Goal: Task Accomplishment & Management: Manage account settings

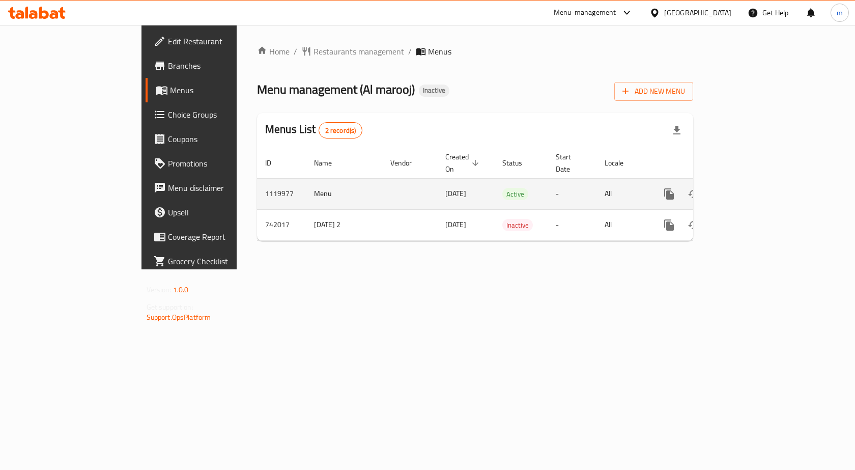
click at [747, 189] on icon "enhanced table" at bounding box center [742, 193] width 9 height 9
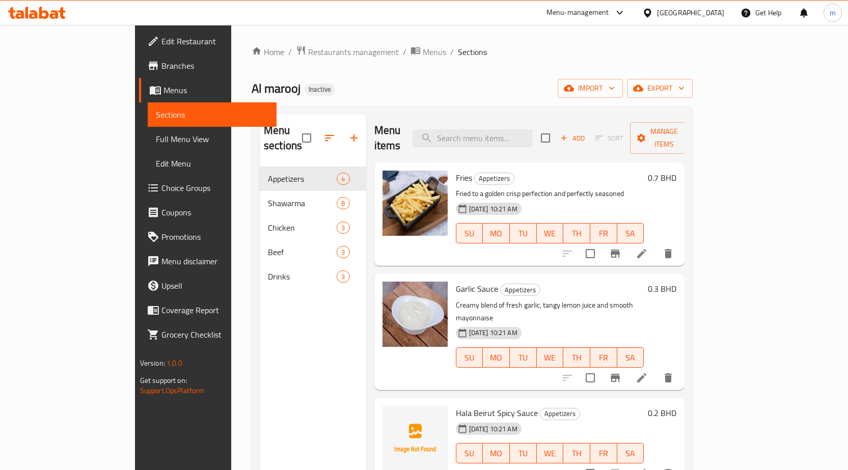
click at [163, 92] on span "Menus" at bounding box center [215, 90] width 105 height 12
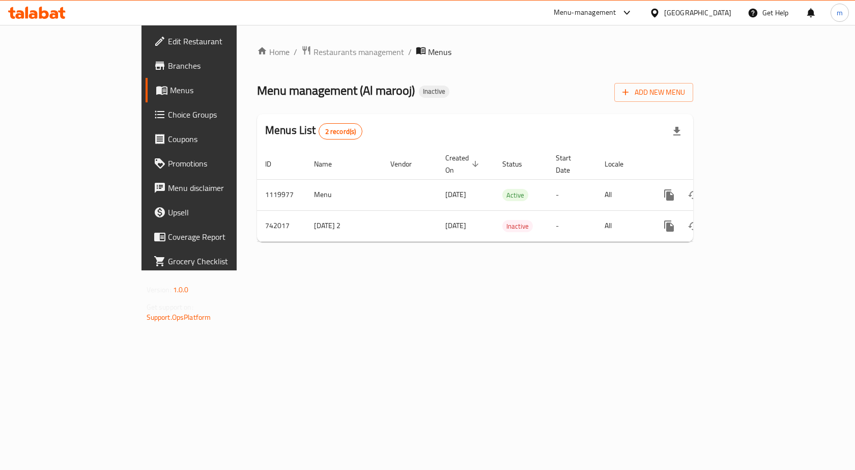
drag, startPoint x: 169, startPoint y: 3, endPoint x: 390, endPoint y: 339, distance: 402.7
click at [390, 270] on div "Home / Restaurants management / Menus Menu management ( Al marooj ) Inactive Ad…" at bounding box center [475, 147] width 477 height 245
click at [685, 95] on span "Add New Menu" at bounding box center [654, 92] width 63 height 13
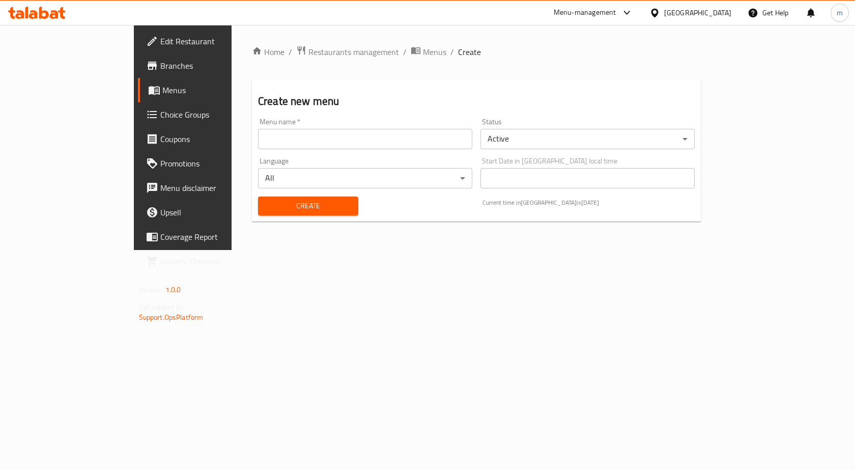
click at [259, 133] on input "text" at bounding box center [365, 139] width 214 height 20
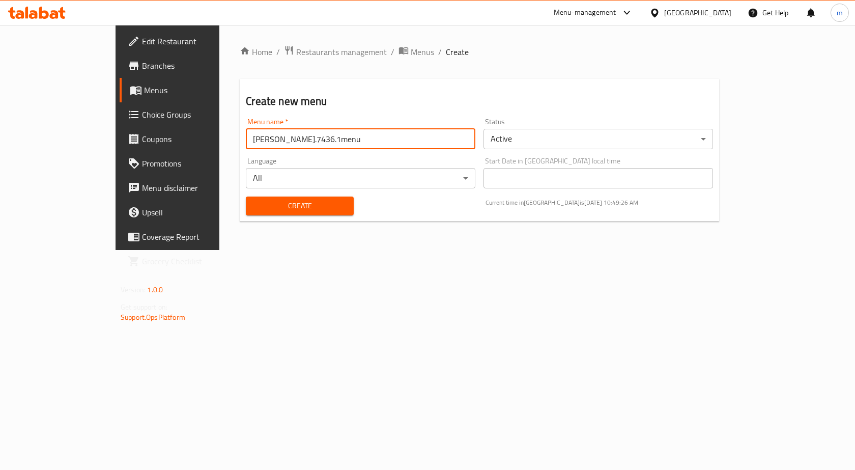
type input "m.saeed.7436.1menu"
click at [246, 197] on button "Create" at bounding box center [299, 206] width 107 height 19
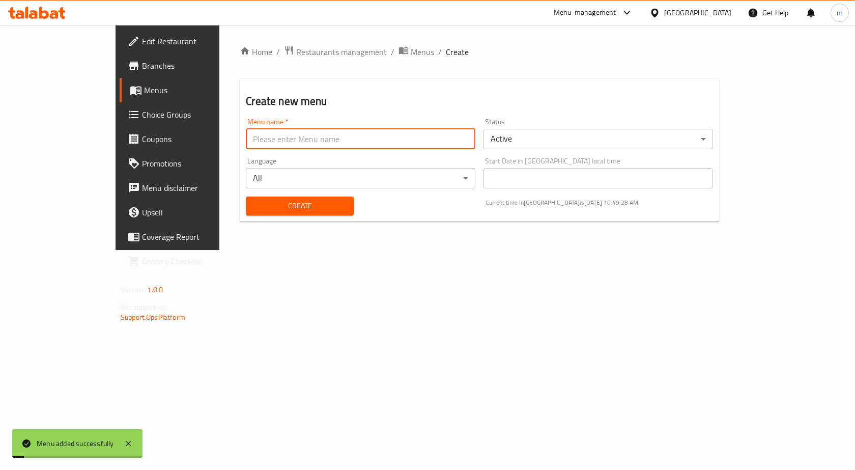
click at [144, 91] on span "Menus" at bounding box center [197, 90] width 106 height 12
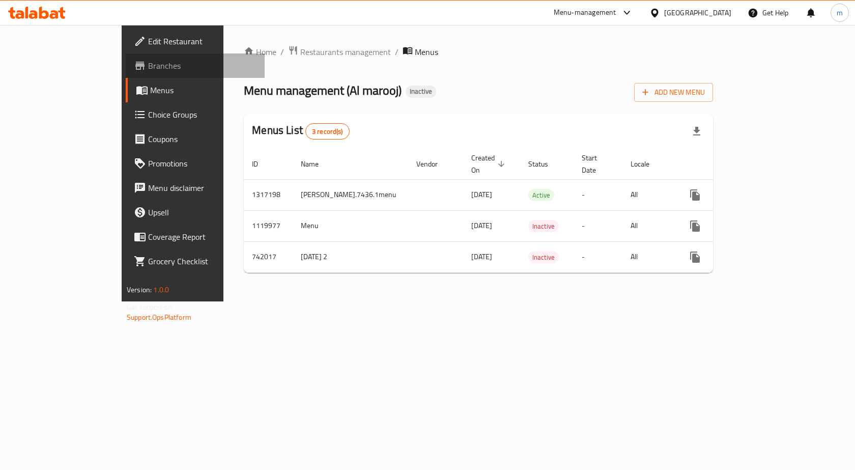
click at [148, 61] on span "Branches" at bounding box center [202, 66] width 108 height 12
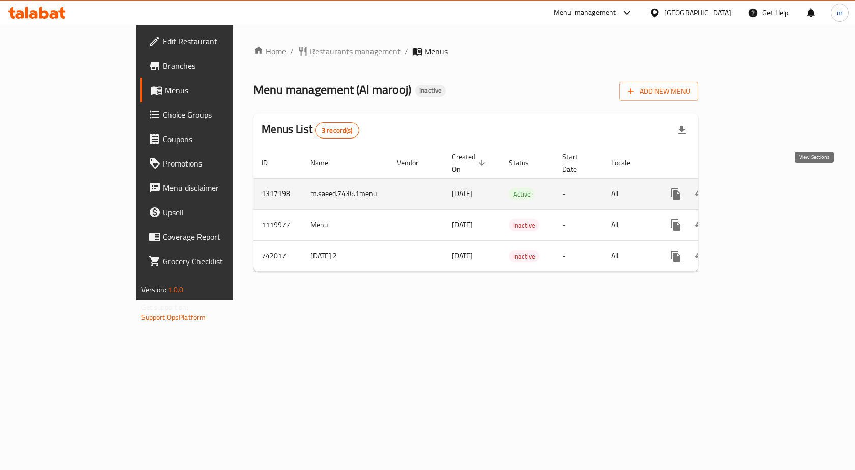
click at [754, 189] on icon "enhanced table" at bounding box center [749, 193] width 9 height 9
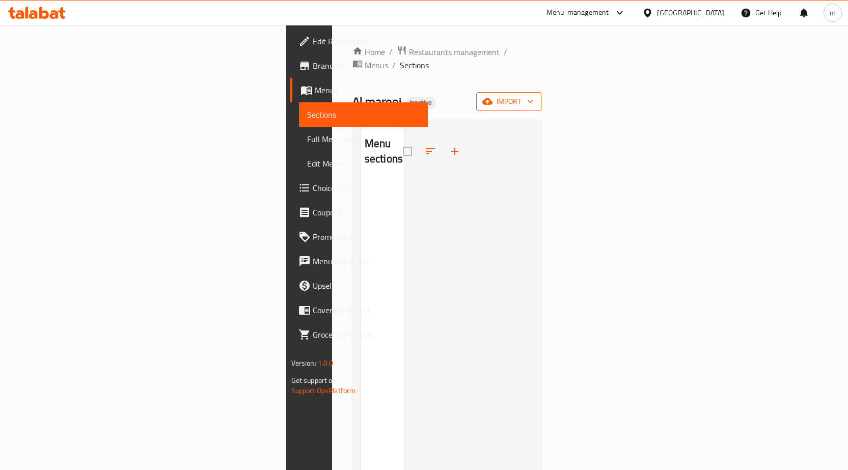
click at [541, 96] on button "import" at bounding box center [508, 101] width 65 height 19
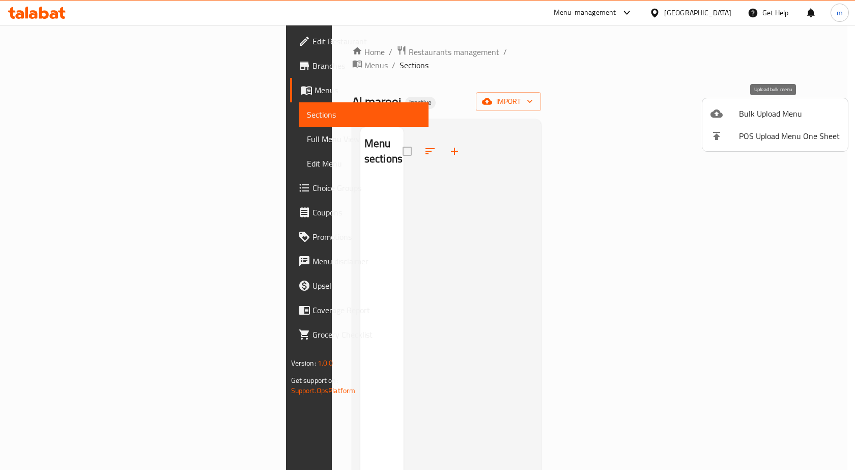
click at [750, 119] on span "Bulk Upload Menu" at bounding box center [789, 113] width 101 height 12
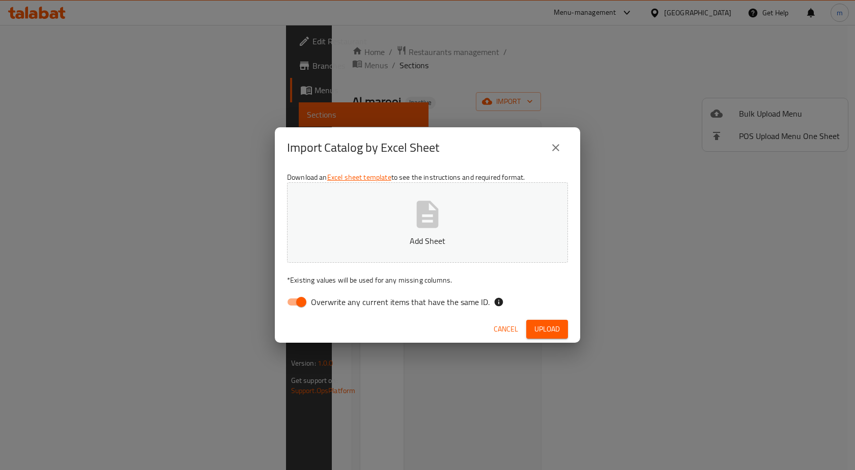
click at [297, 305] on input "Overwrite any current items that have the same ID." at bounding box center [301, 301] width 58 height 19
checkbox input "false"
click at [387, 241] on p "Add Sheet" at bounding box center [427, 241] width 249 height 12
click at [537, 324] on span "Upload" at bounding box center [547, 329] width 25 height 13
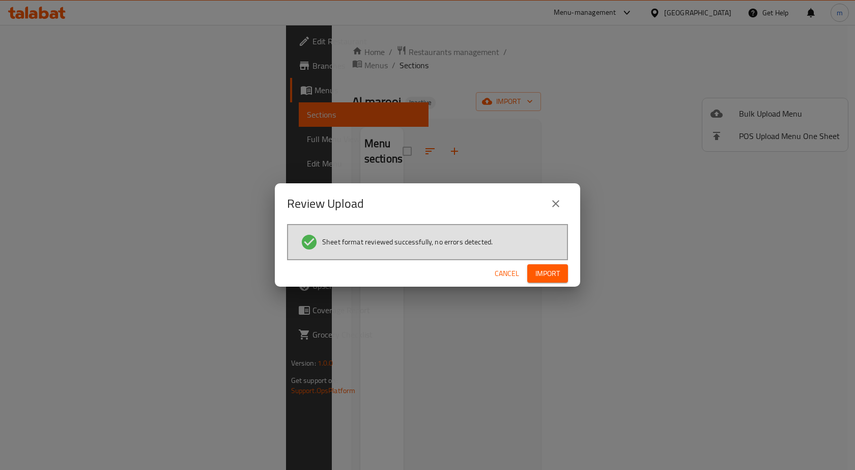
click at [544, 272] on span "Import" at bounding box center [548, 273] width 24 height 13
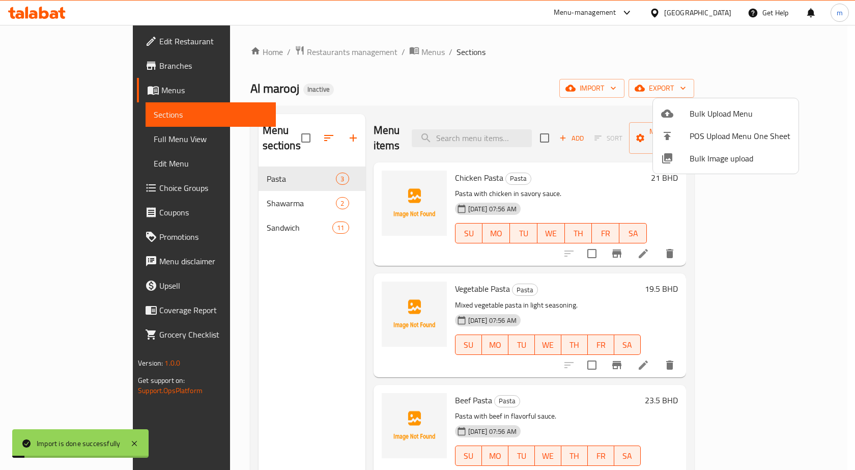
click at [43, 144] on div at bounding box center [427, 235] width 855 height 470
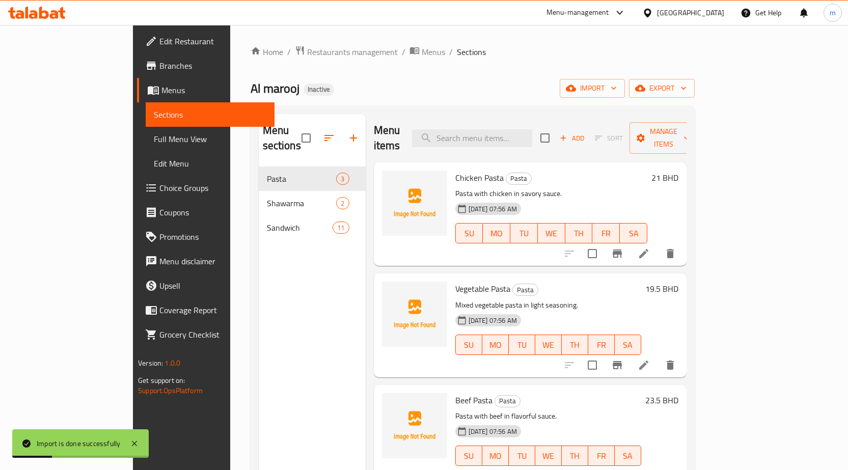
click at [154, 144] on span "Full Menu View" at bounding box center [210, 139] width 113 height 12
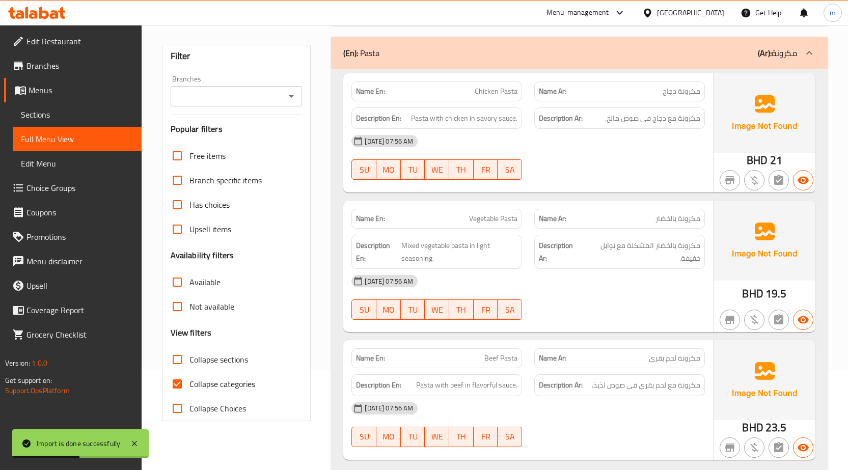
scroll to position [204, 0]
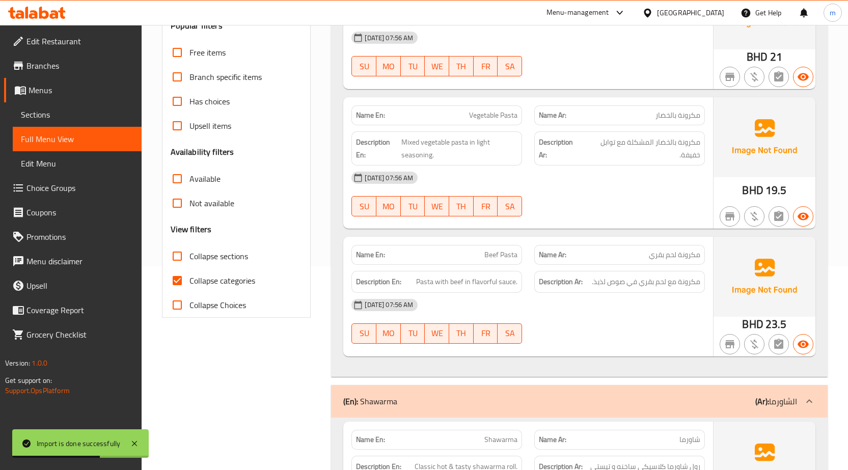
click at [178, 283] on input "Collapse categories" at bounding box center [177, 280] width 24 height 24
checkbox input "false"
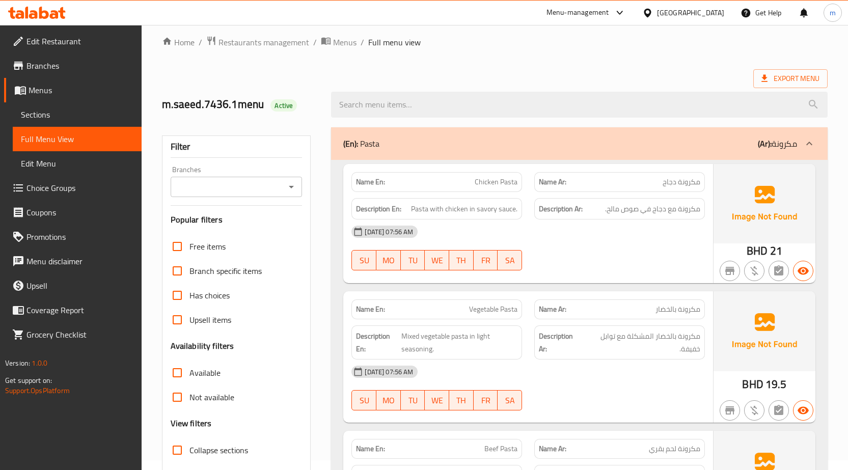
scroll to position [0, 0]
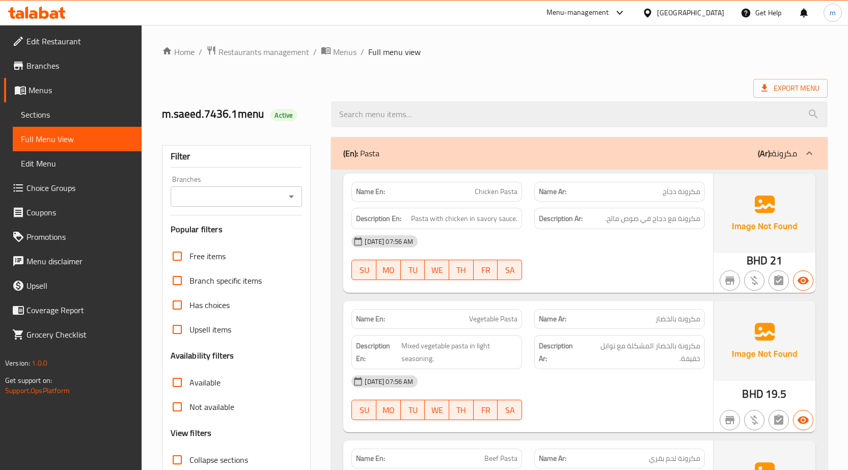
click at [557, 51] on ol "Home / Restaurants management / Menus / Full menu view" at bounding box center [494, 51] width 665 height 13
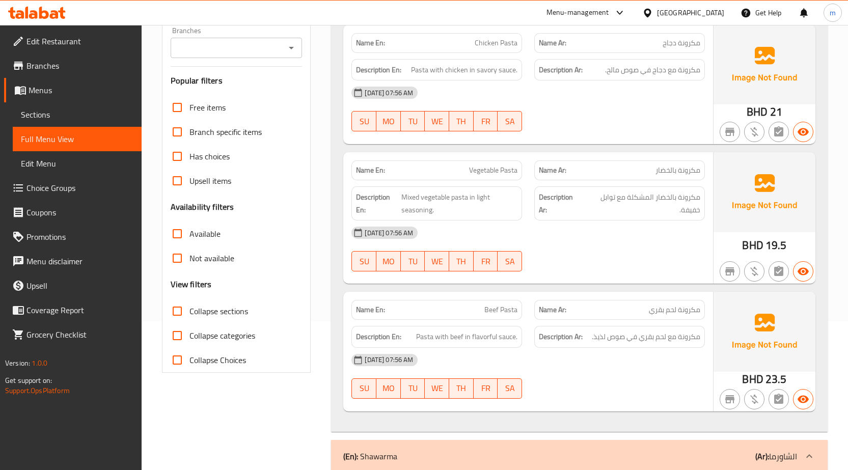
scroll to position [153, 0]
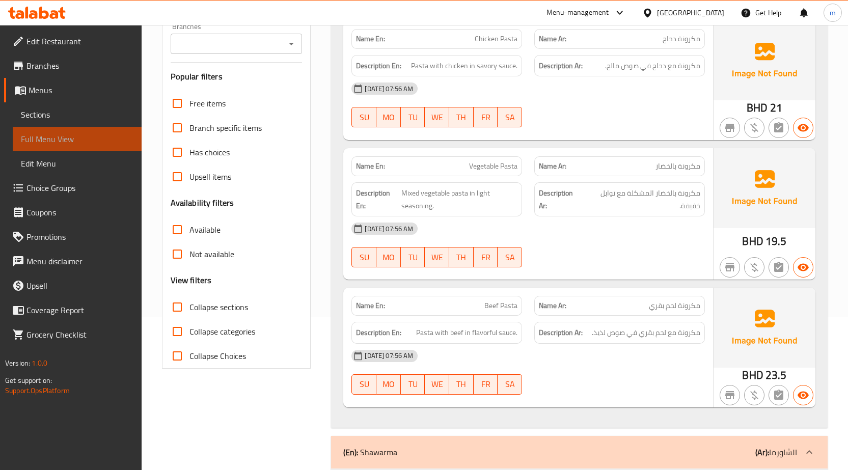
click at [49, 135] on span "Full Menu View" at bounding box center [77, 139] width 113 height 12
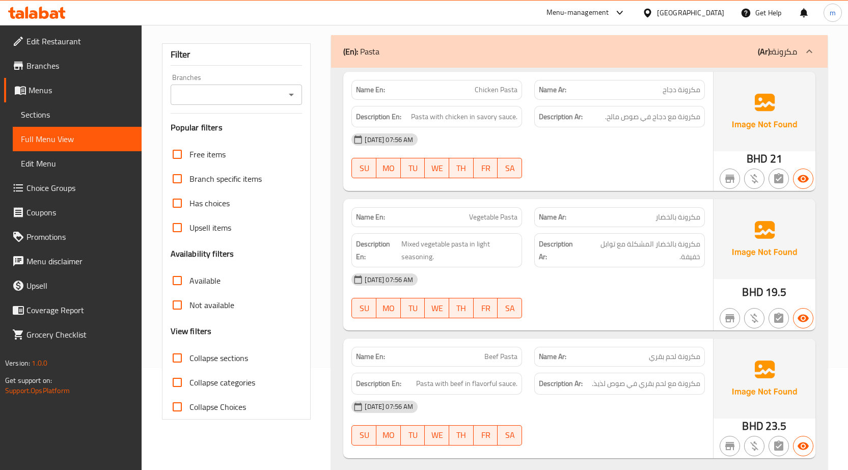
scroll to position [0, 0]
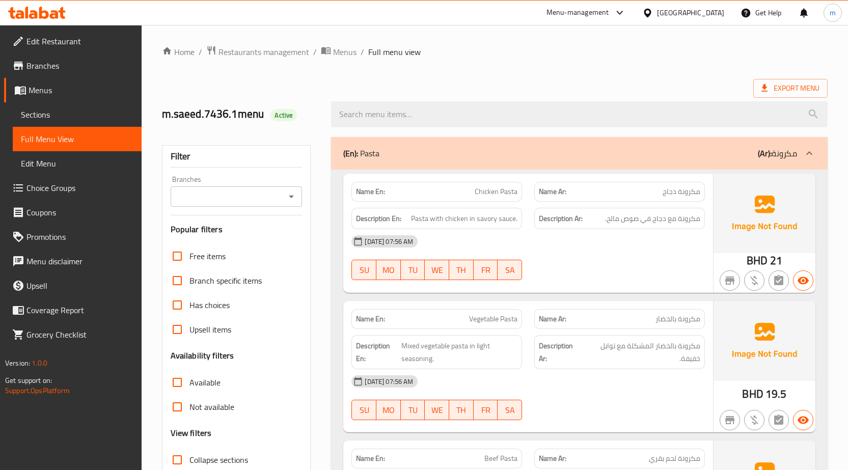
click at [77, 132] on link "Full Menu View" at bounding box center [77, 139] width 129 height 24
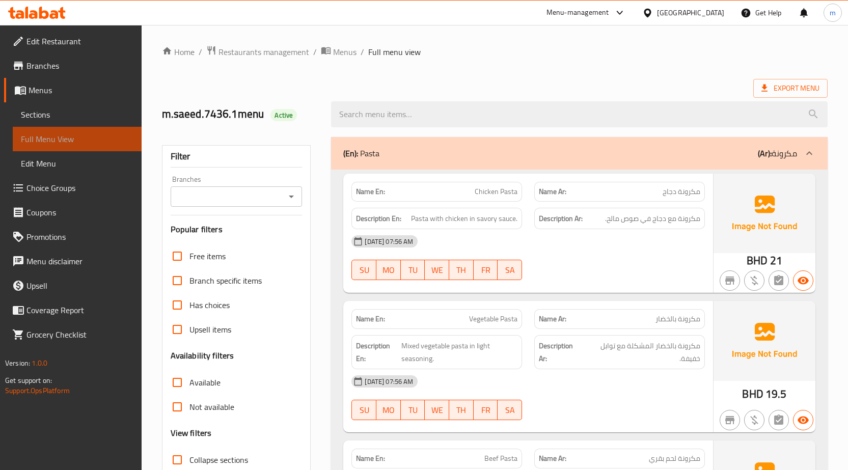
click at [77, 132] on link "Full Menu View" at bounding box center [77, 139] width 129 height 24
click at [673, 53] on ol "Home / Restaurants management / Menus / Full menu view" at bounding box center [494, 51] width 665 height 13
click at [614, 89] on div "Export Menu" at bounding box center [494, 88] width 665 height 19
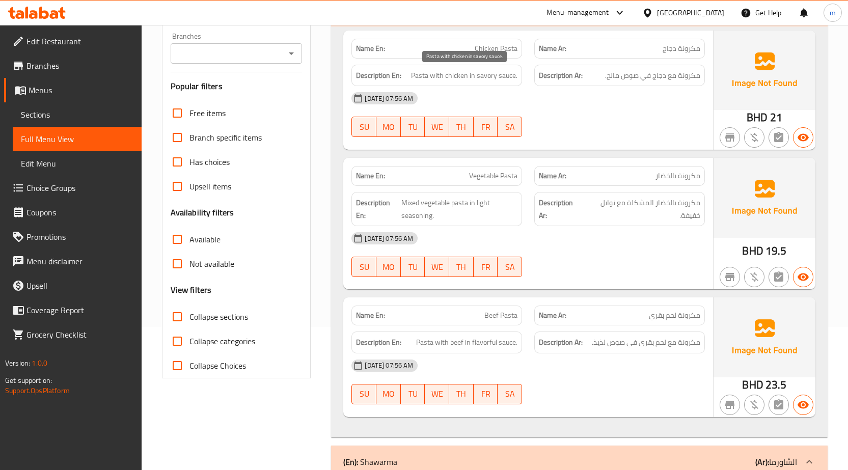
scroll to position [143, 0]
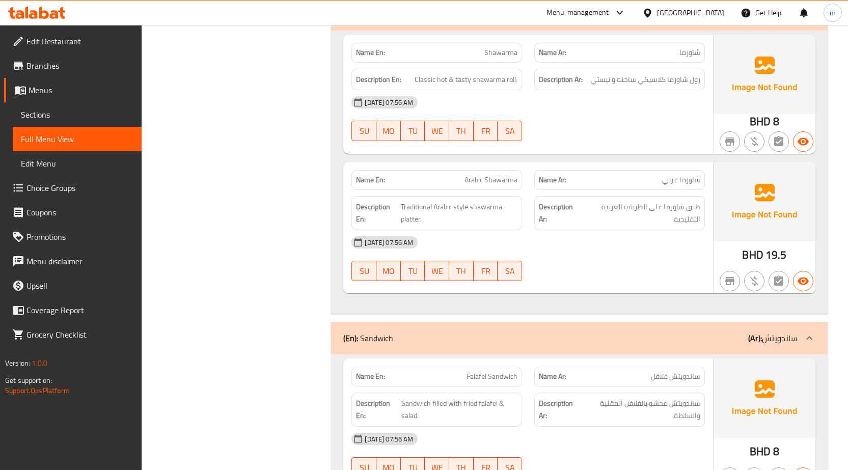
scroll to position [489, 0]
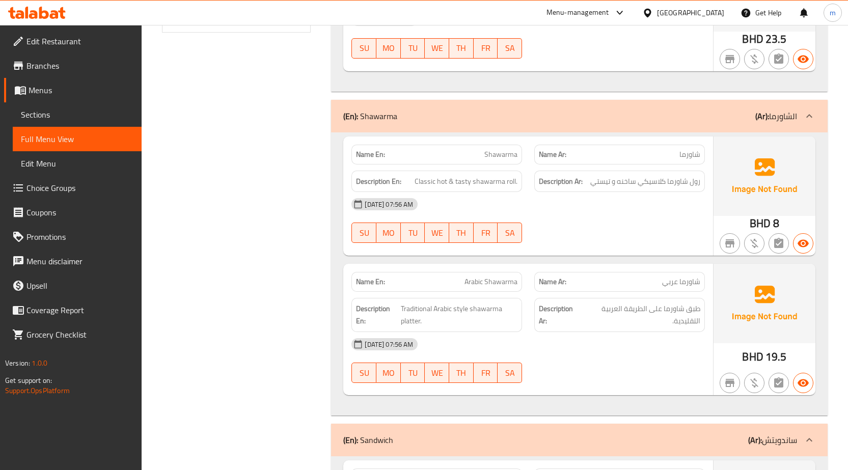
click at [624, 231] on div "14-10-2025 07:56 AM SU MO TU WE TH FR SA" at bounding box center [528, 220] width 366 height 57
click at [608, 212] on div "[DATE] 07:56 AM" at bounding box center [528, 204] width 366 height 24
click at [573, 112] on div "(En): Shawarma (Ar): الشاورما" at bounding box center [570, 116] width 454 height 12
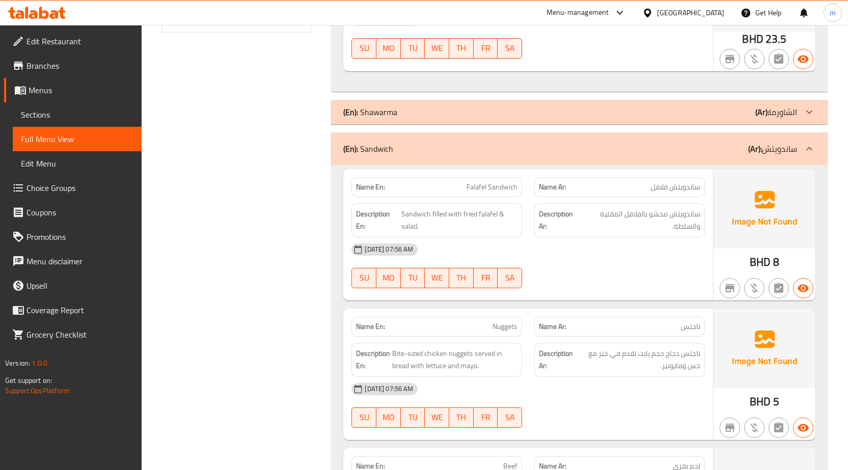
click at [792, 116] on p "(Ar): الشاورما" at bounding box center [776, 112] width 42 height 12
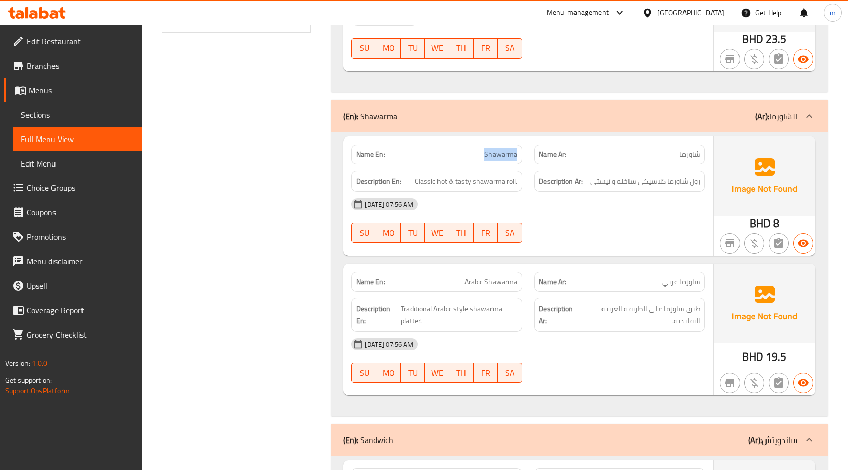
drag, startPoint x: 482, startPoint y: 151, endPoint x: 520, endPoint y: 156, distance: 38.0
click at [520, 156] on div "Name En: Shawarma" at bounding box center [436, 155] width 171 height 20
copy span "Shawarma"
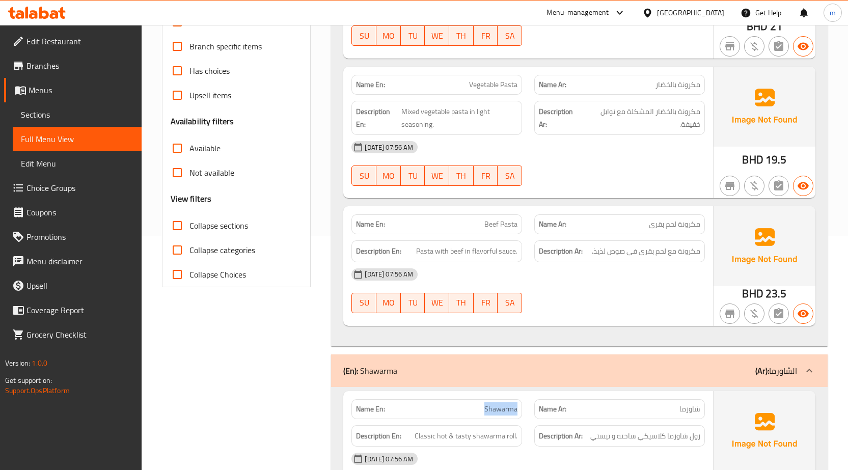
click at [37, 108] on span "Sections" at bounding box center [77, 114] width 113 height 12
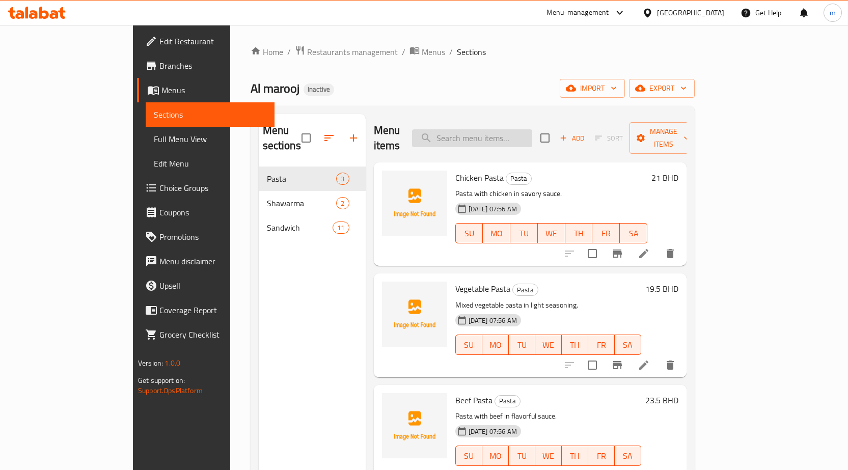
click at [492, 129] on input "search" at bounding box center [472, 138] width 120 height 18
paste input "Shawarma"
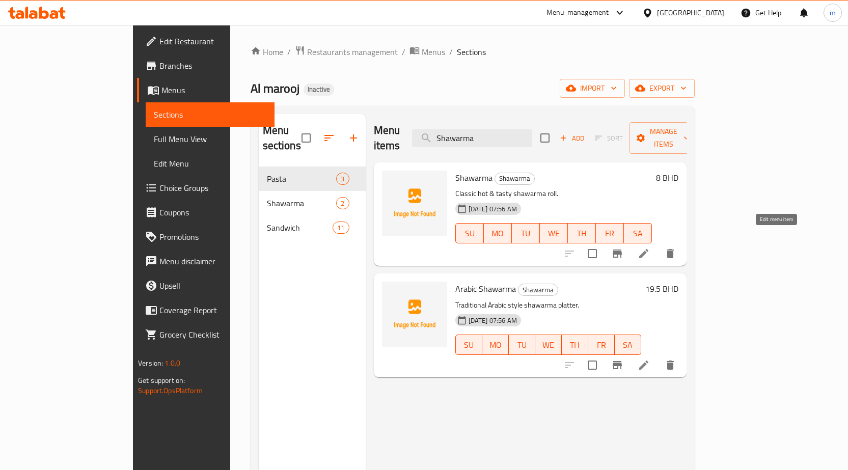
type input "Shawarma"
click at [648, 249] on icon at bounding box center [643, 253] width 9 height 9
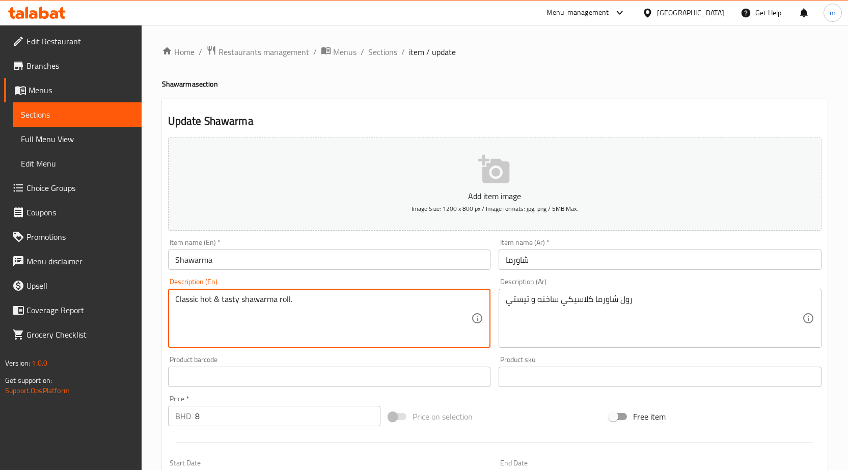
drag, startPoint x: 277, startPoint y: 299, endPoint x: 289, endPoint y: 297, distance: 11.4
click at [259, 262] on input "Shawarma" at bounding box center [329, 259] width 323 height 20
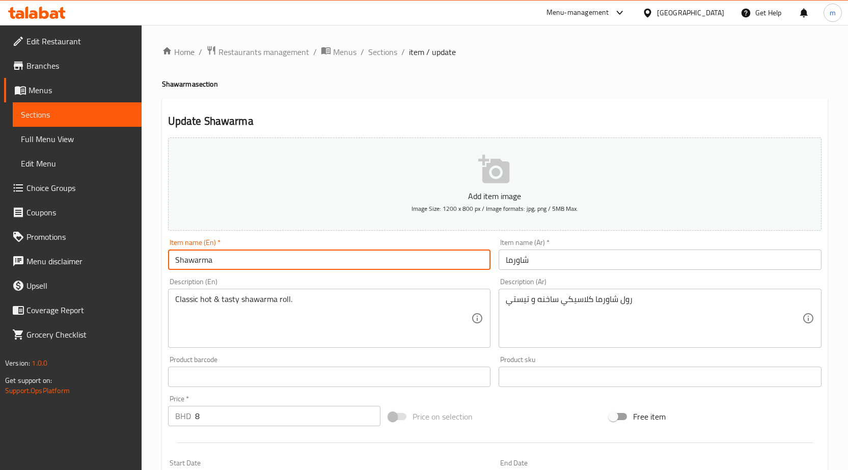
paste input "roll"
type input "Shawarma roll"
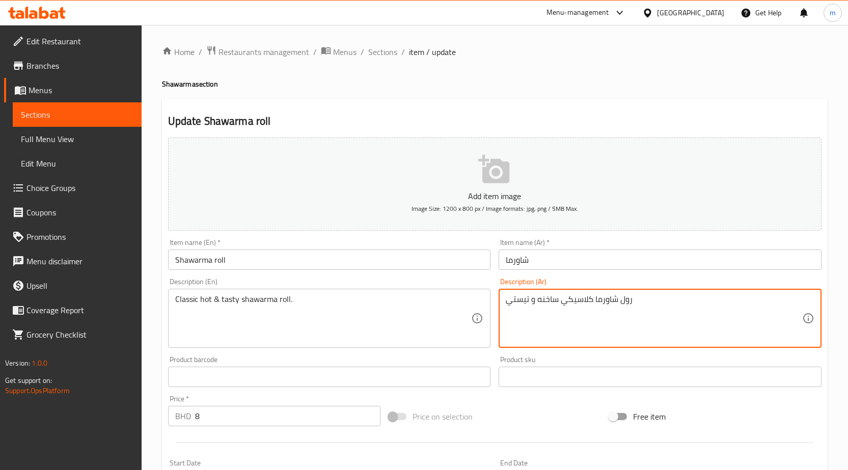
drag, startPoint x: 621, startPoint y: 300, endPoint x: 637, endPoint y: 299, distance: 16.4
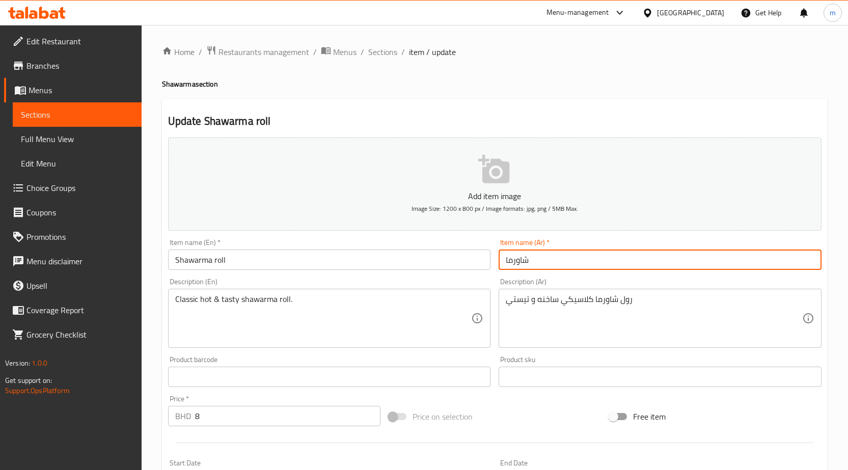
click at [503, 254] on input "شاورما" at bounding box center [659, 259] width 323 height 20
paste input "ول"
click at [532, 263] on input "شاورما" at bounding box center [659, 259] width 323 height 20
paste input "رول"
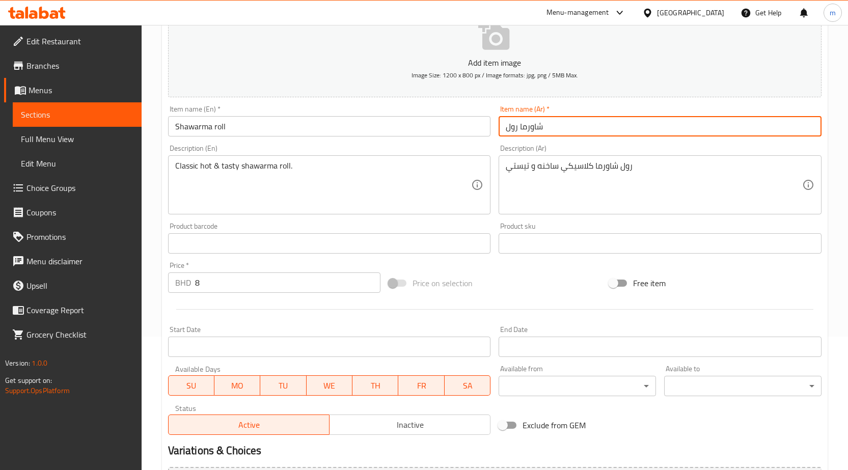
scroll to position [241, 0]
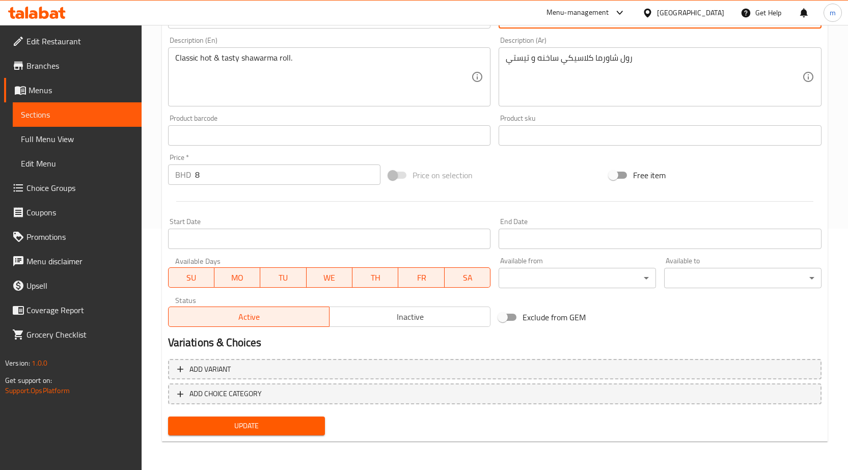
type input "شاورما رول"
click at [262, 418] on button "Update" at bounding box center [246, 425] width 157 height 19
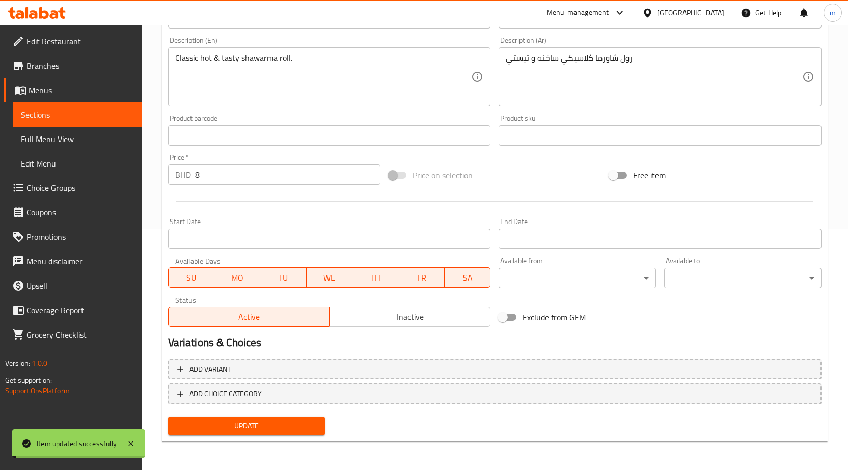
click at [70, 138] on span "Full Menu View" at bounding box center [77, 139] width 113 height 12
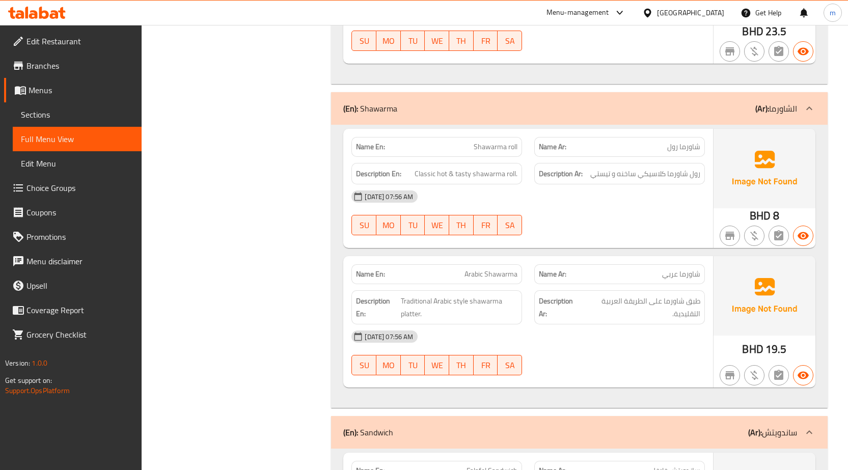
scroll to position [598, 0]
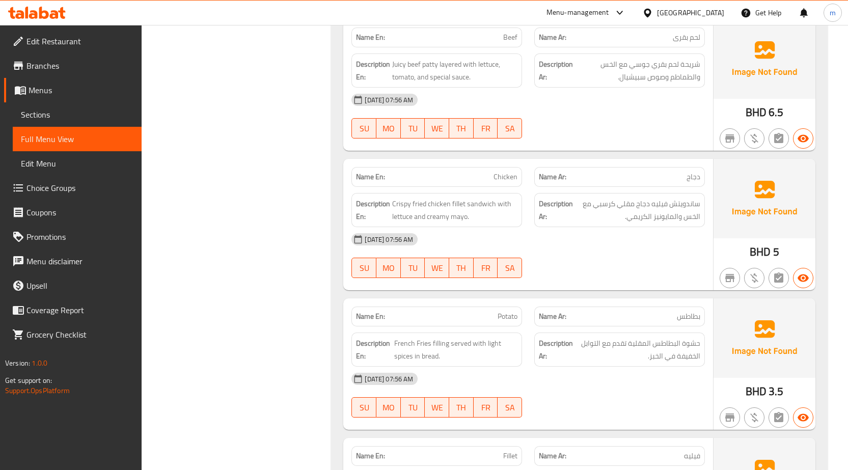
scroll to position [1209, 0]
click at [249, 158] on div "Filter Branches Branches Popular filters Free items Branch specific items Has c…" at bounding box center [241, 107] width 170 height 2370
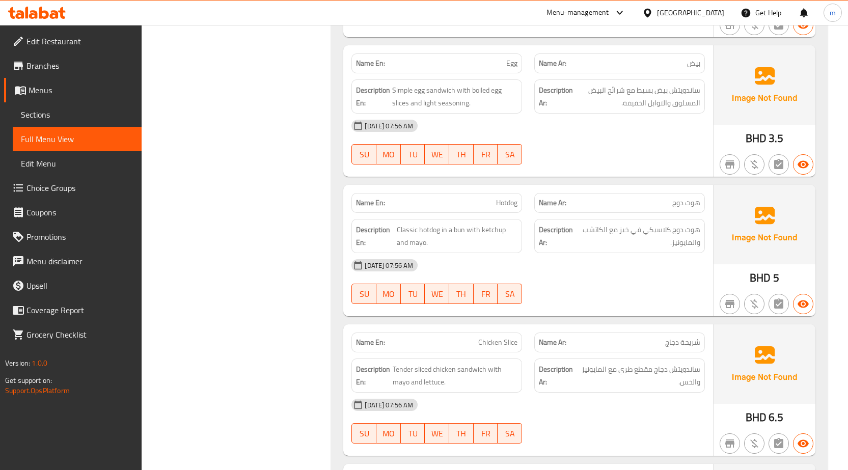
scroll to position [1881, 0]
click at [582, 156] on div "14-10-2025 07:56 AM SU MO TU WE TH FR SA" at bounding box center [528, 141] width 366 height 57
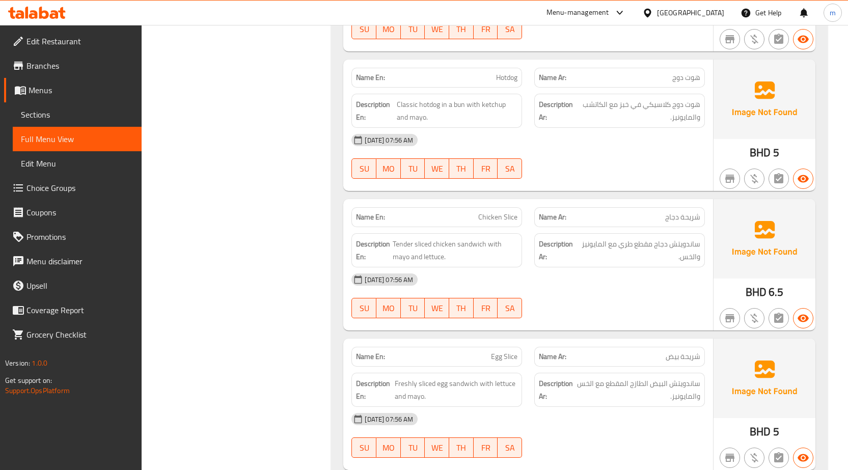
scroll to position [2045, 0]
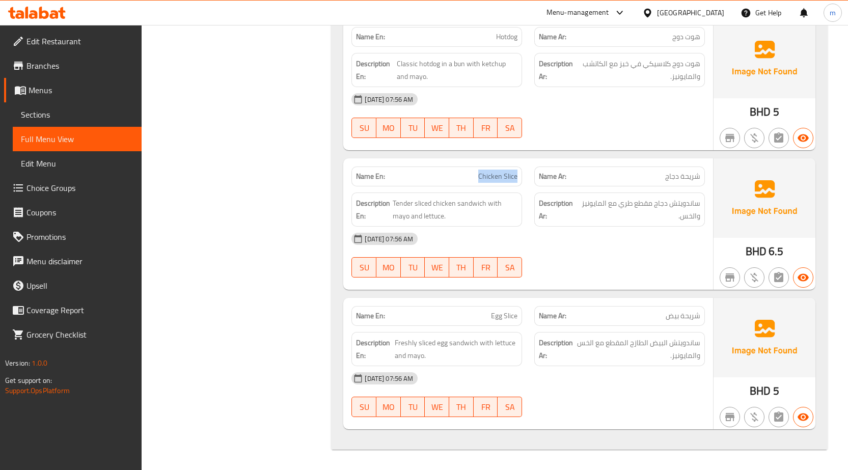
drag, startPoint x: 467, startPoint y: 180, endPoint x: 521, endPoint y: 181, distance: 53.5
click at [521, 181] on div "Name En: Chicken Slice" at bounding box center [436, 176] width 171 height 20
copy span "Chicken Slice"
click at [39, 109] on span "Sections" at bounding box center [77, 114] width 113 height 12
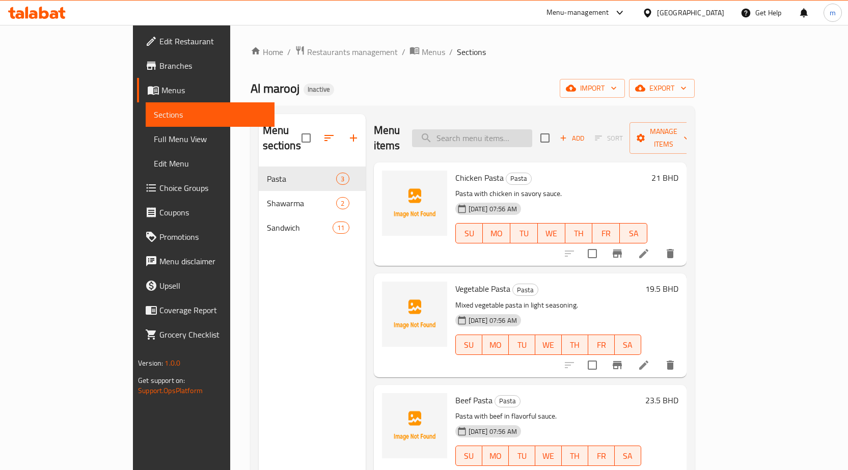
click at [511, 130] on input "search" at bounding box center [472, 138] width 120 height 18
paste input "Chicken Slice"
type input "Chicken Slice"
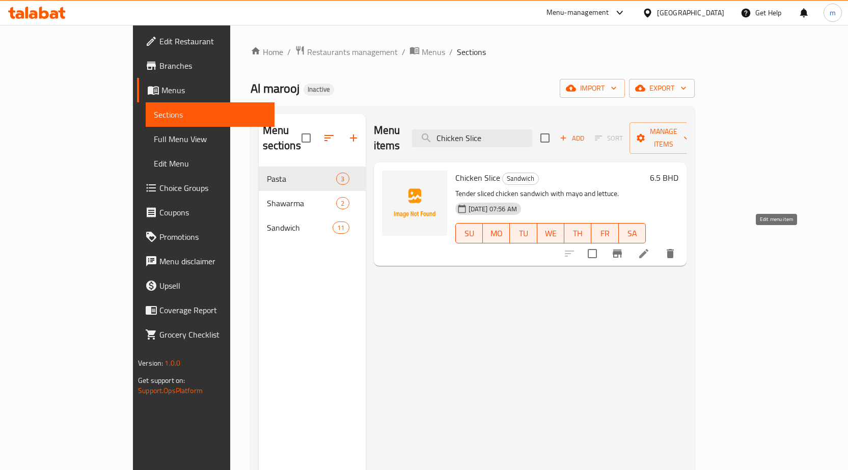
click at [650, 247] on icon at bounding box center [643, 253] width 12 height 12
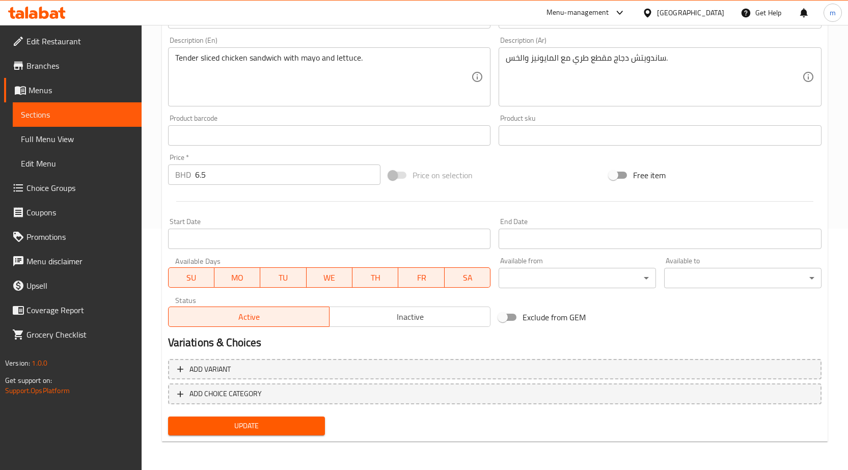
scroll to position [139, 0]
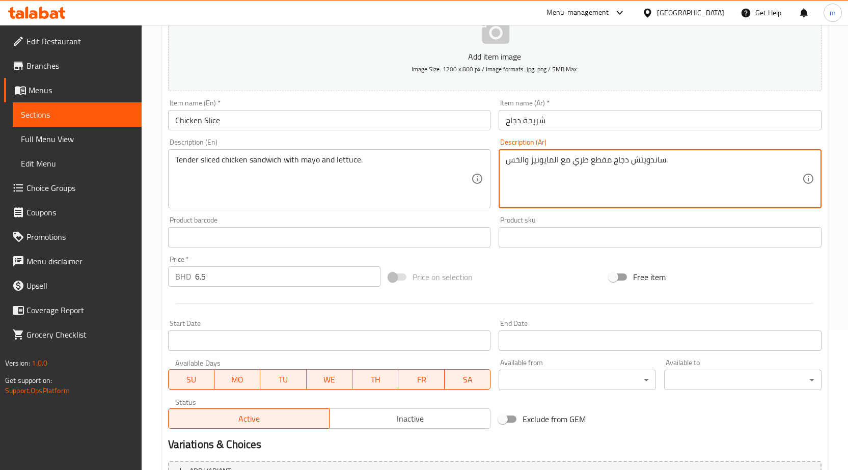
drag, startPoint x: 574, startPoint y: 163, endPoint x: 587, endPoint y: 164, distance: 13.2
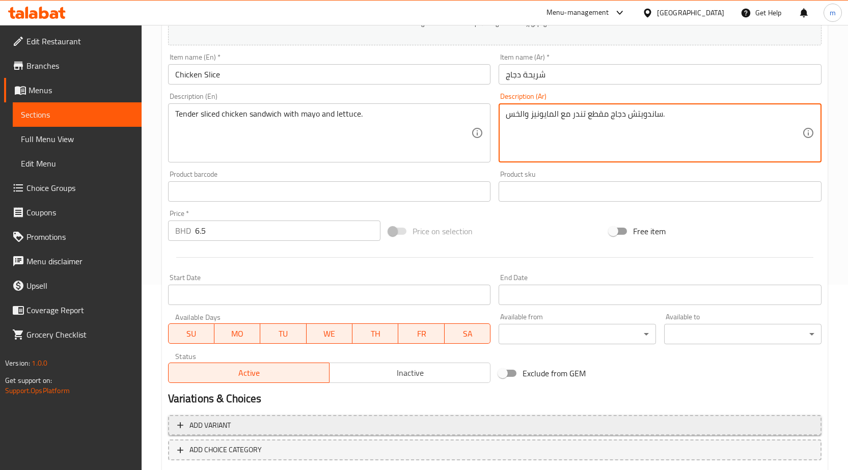
scroll to position [241, 0]
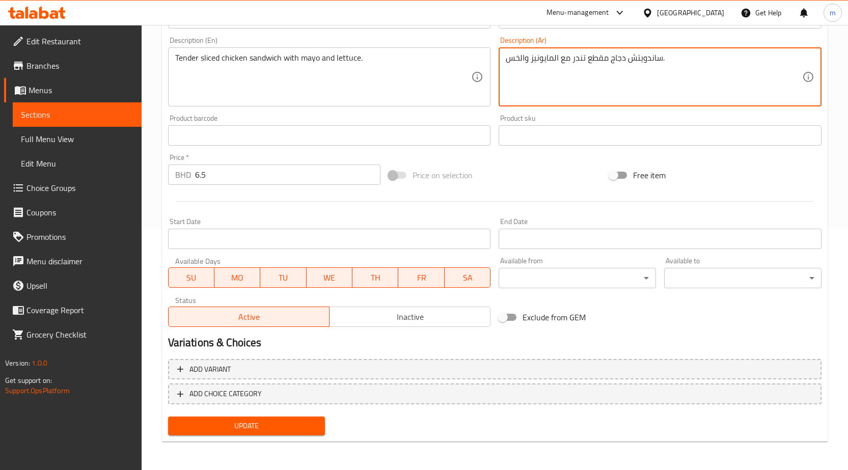
type textarea "ساندويتش دجاج مقطع تندر مع المايونيز والخس."
click at [226, 422] on span "Update" at bounding box center [246, 425] width 141 height 13
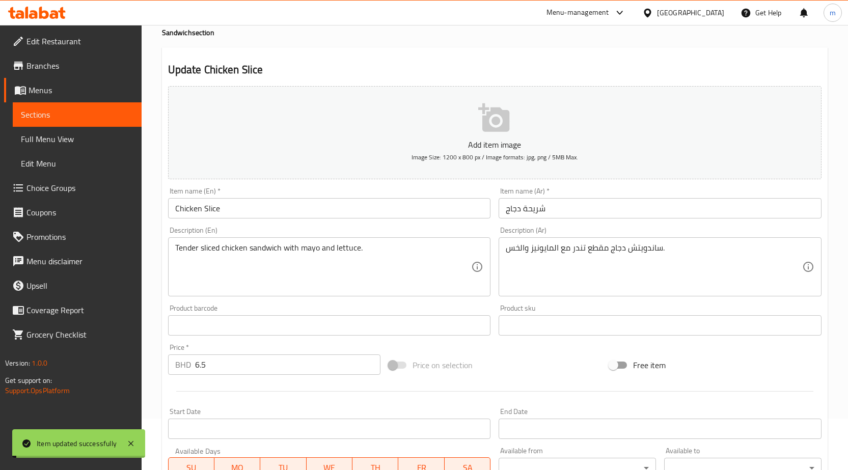
scroll to position [0, 0]
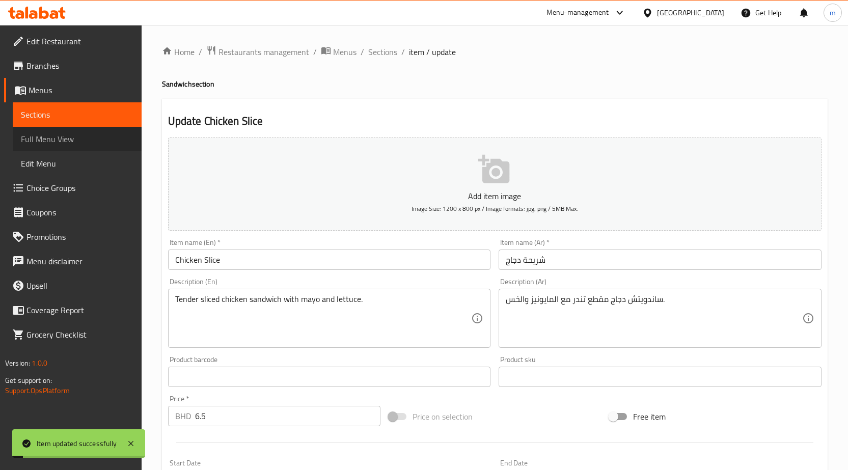
click at [43, 138] on span "Full Menu View" at bounding box center [77, 139] width 113 height 12
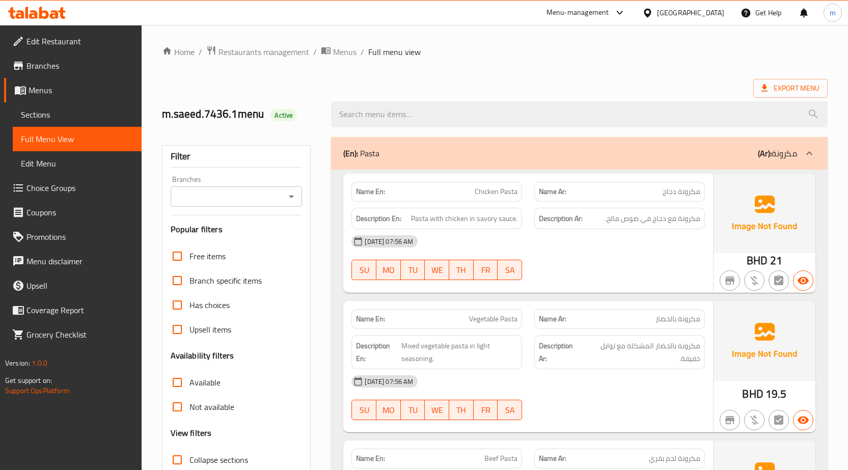
click at [778, 80] on span "Export Menu" at bounding box center [790, 88] width 74 height 19
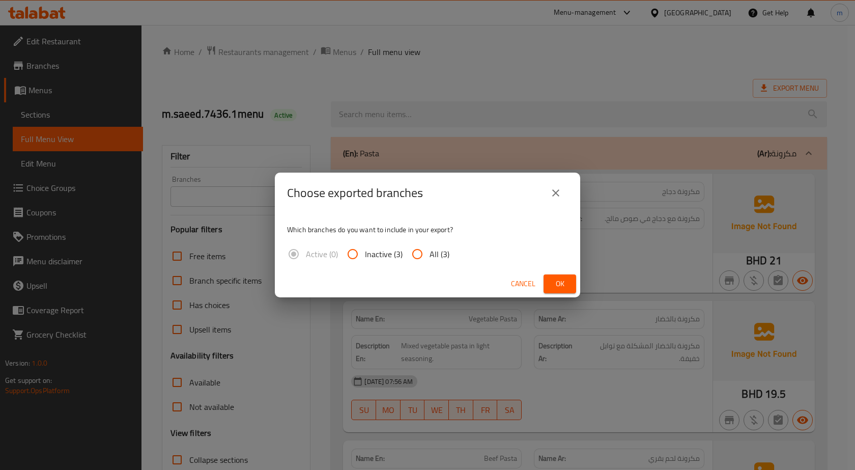
click at [419, 254] on input "All (3)" at bounding box center [417, 254] width 24 height 24
radio input "true"
click at [551, 279] on button "Ok" at bounding box center [560, 283] width 33 height 19
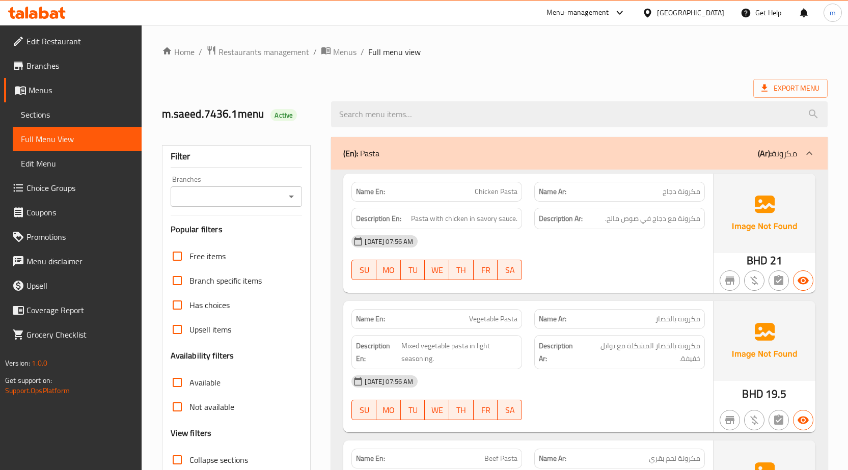
click at [475, 85] on div "Export Menu" at bounding box center [494, 88] width 665 height 19
click at [42, 65] on span "Branches" at bounding box center [79, 66] width 107 height 12
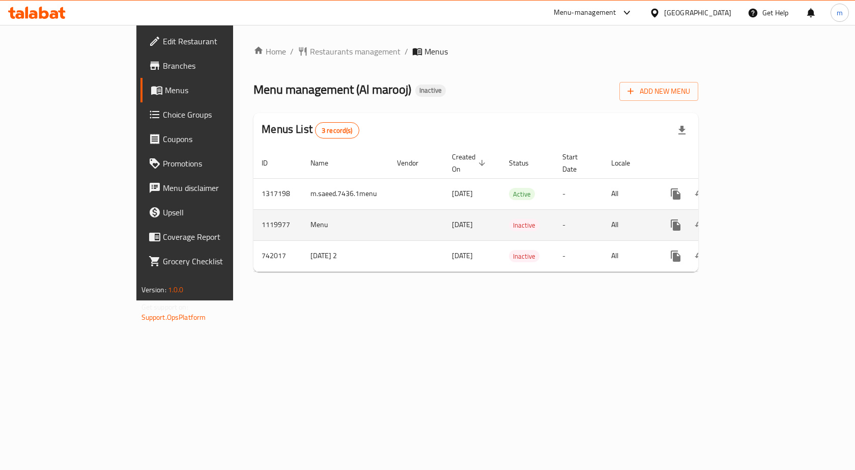
click at [302, 215] on td "Menu" at bounding box center [345, 224] width 87 height 31
copy td "Menu"
click at [728, 220] on icon "enhanced table" at bounding box center [724, 224] width 7 height 9
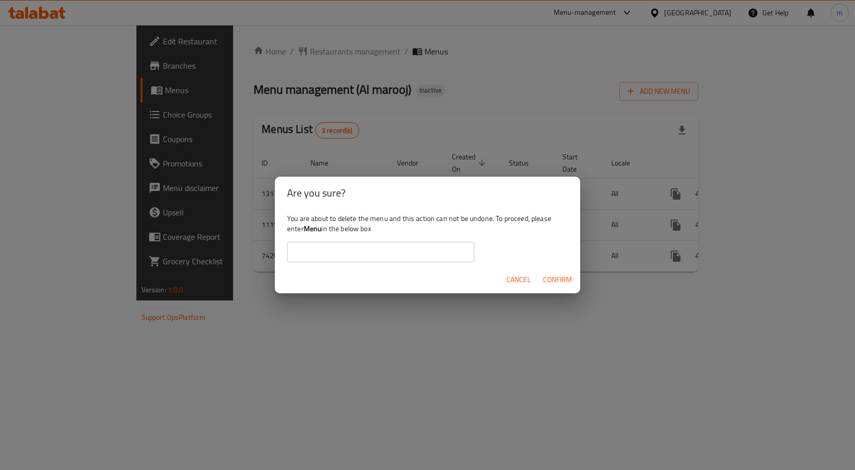
click at [355, 255] on input "text" at bounding box center [380, 252] width 187 height 20
paste input "Menu"
type input "Menu"
click at [548, 278] on span "Confirm" at bounding box center [557, 279] width 29 height 13
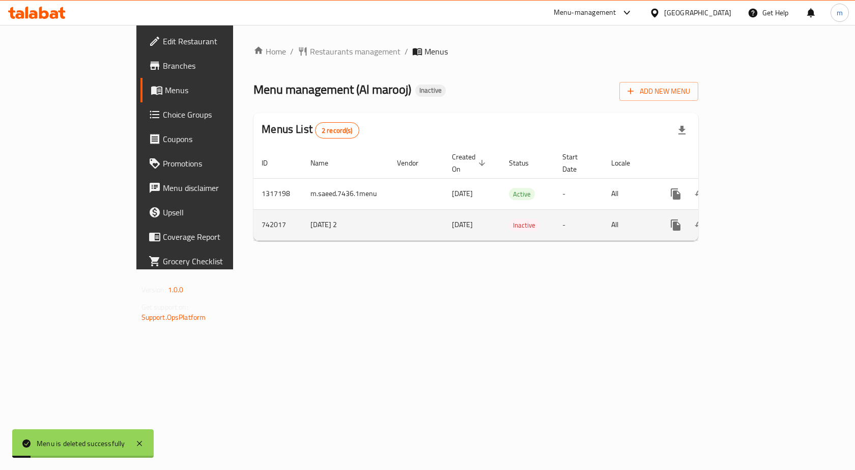
click at [302, 216] on td "26/5/2022 2" at bounding box center [345, 224] width 87 height 31
copy td "26/5/2022 2"
click at [728, 220] on icon "enhanced table" at bounding box center [724, 224] width 7 height 9
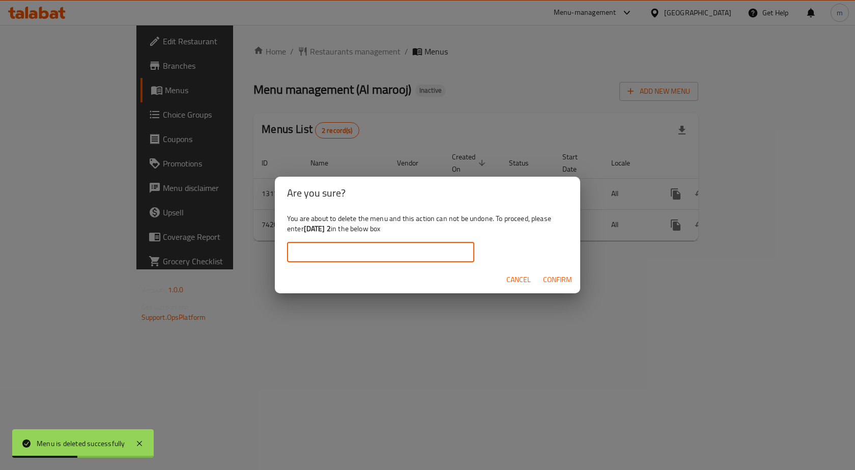
click at [323, 244] on input "text" at bounding box center [380, 252] width 187 height 20
paste input "26/5/2022 2"
click at [553, 279] on span "Confirm" at bounding box center [557, 279] width 29 height 13
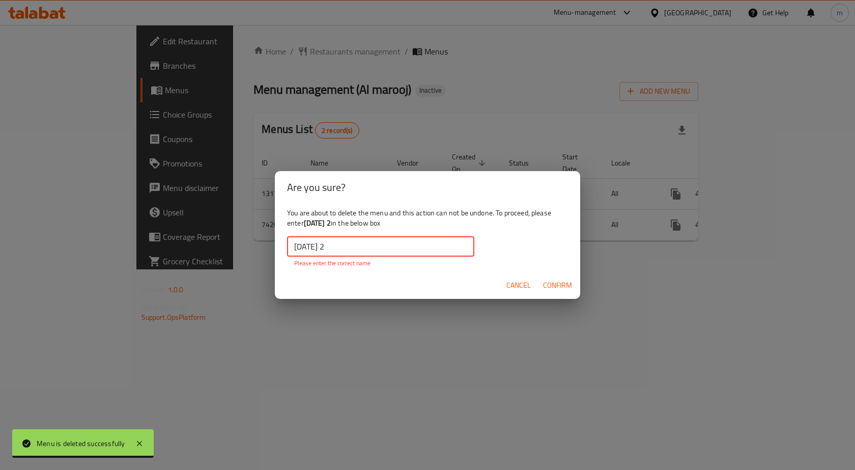
click at [358, 249] on input "26/5/2022 2" at bounding box center [380, 246] width 187 height 20
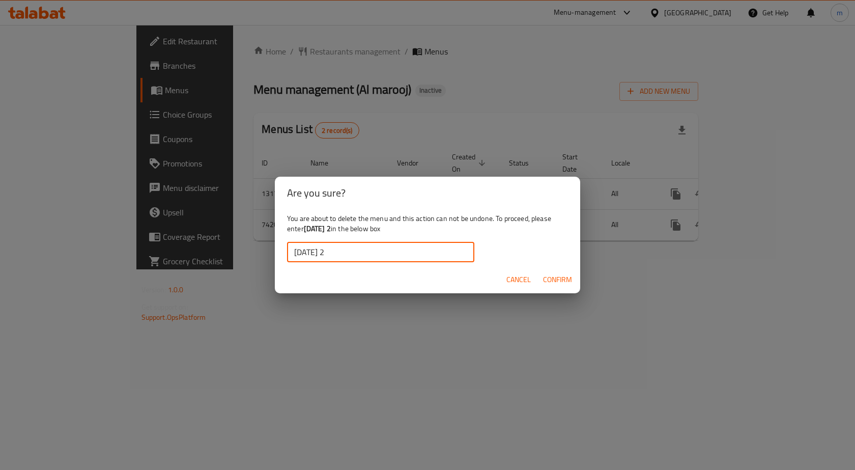
click at [545, 278] on span "Confirm" at bounding box center [557, 279] width 29 height 13
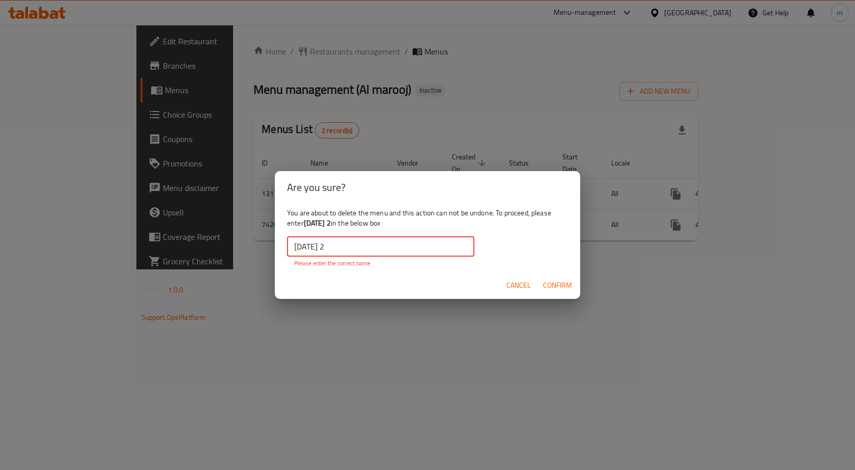
click at [360, 250] on input "26/5/2022 2" at bounding box center [380, 246] width 187 height 20
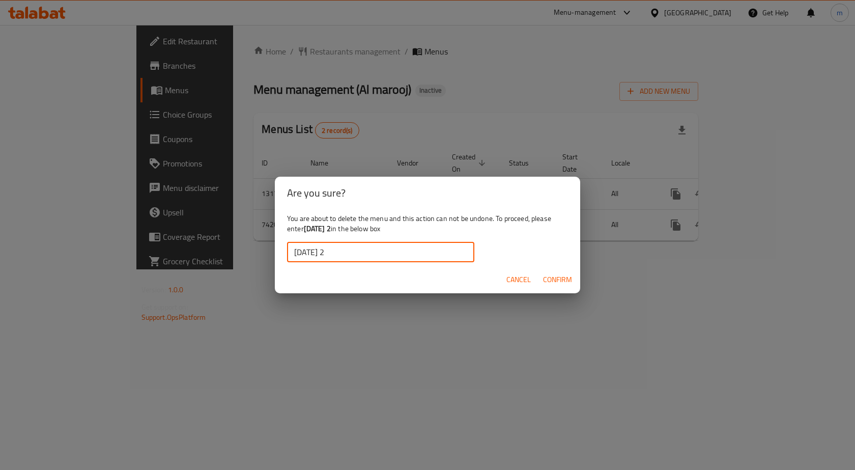
click at [294, 252] on input "26/5/2022 2" at bounding box center [380, 252] width 187 height 20
type input "26/5/2022 2"
click at [560, 285] on span "Confirm" at bounding box center [557, 279] width 29 height 13
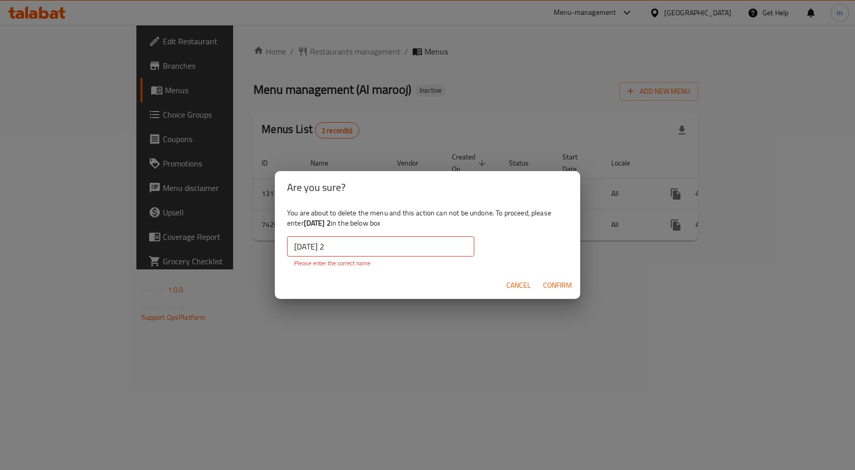
click at [511, 285] on span "Cancel" at bounding box center [519, 285] width 24 height 13
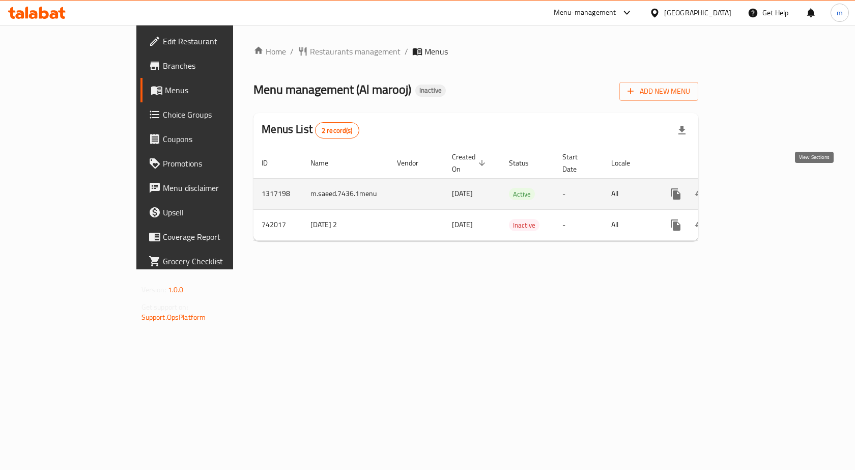
click at [755, 188] on icon "enhanced table" at bounding box center [749, 194] width 12 height 12
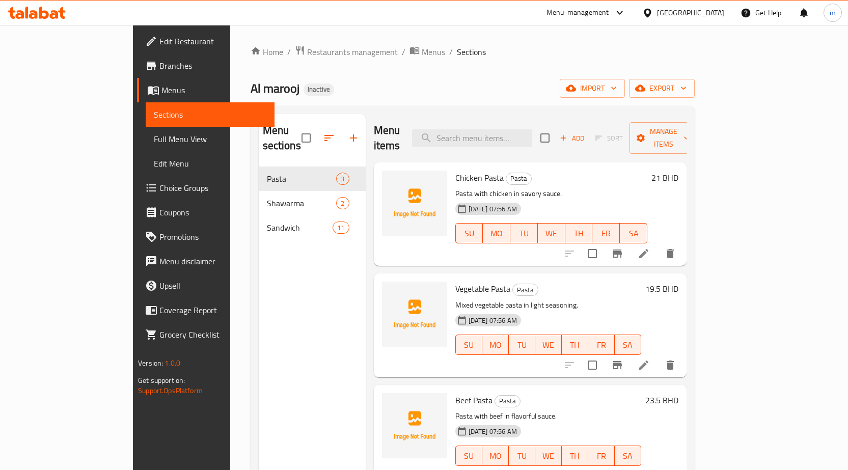
click at [154, 142] on span "Full Menu View" at bounding box center [210, 139] width 113 height 12
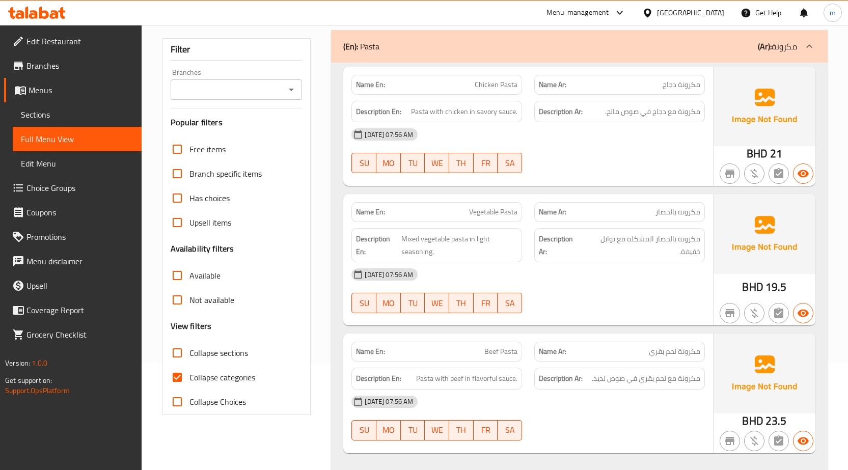
scroll to position [204, 0]
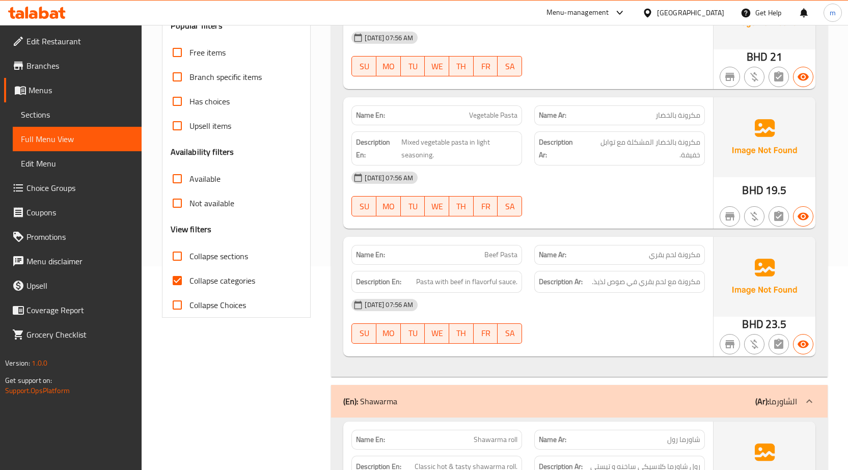
click at [172, 278] on input "Collapse categories" at bounding box center [177, 280] width 24 height 24
checkbox input "false"
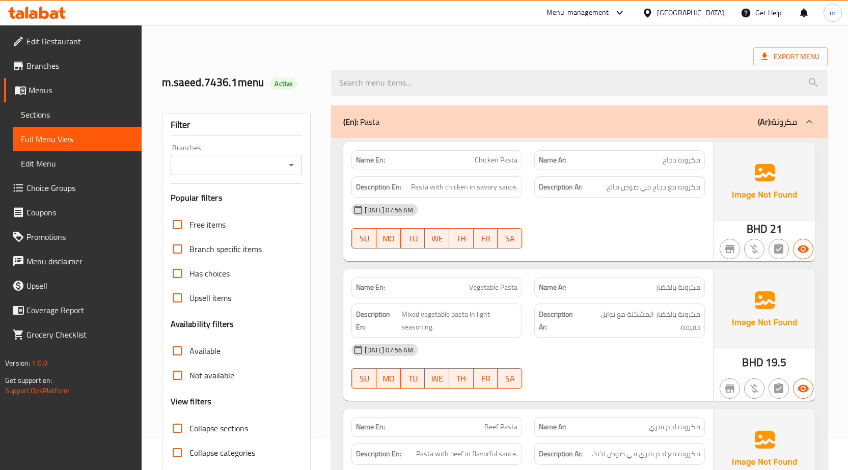
scroll to position [0, 0]
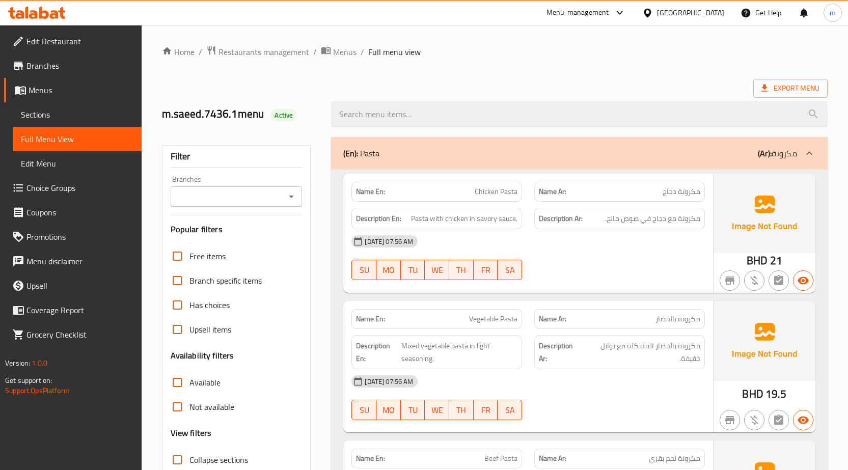
click at [552, 84] on div "Export Menu" at bounding box center [494, 88] width 665 height 19
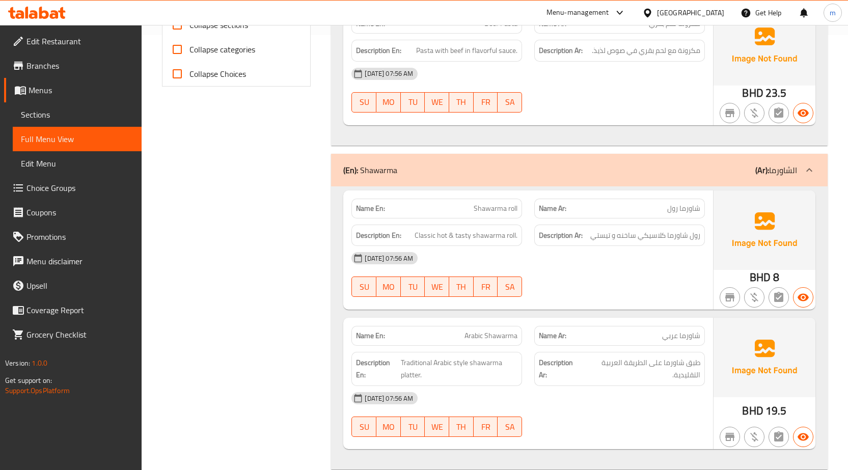
scroll to position [1875, 0]
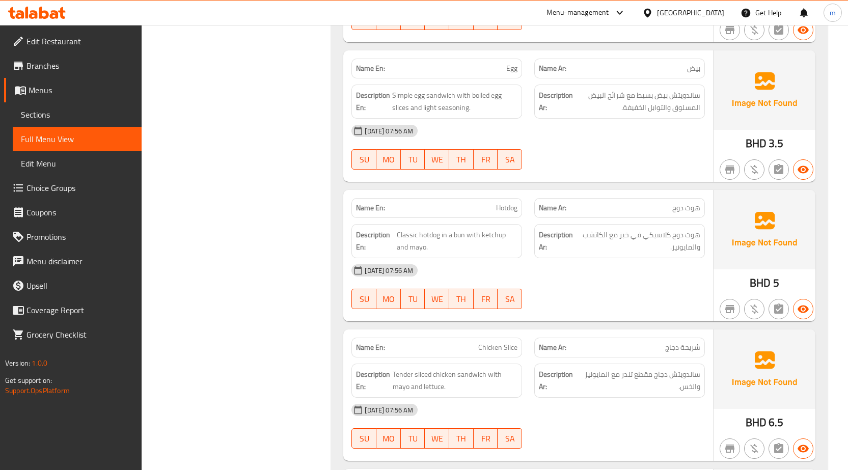
click at [506, 209] on span "Hotdog" at bounding box center [506, 208] width 21 height 11
copy span "Hotdog"
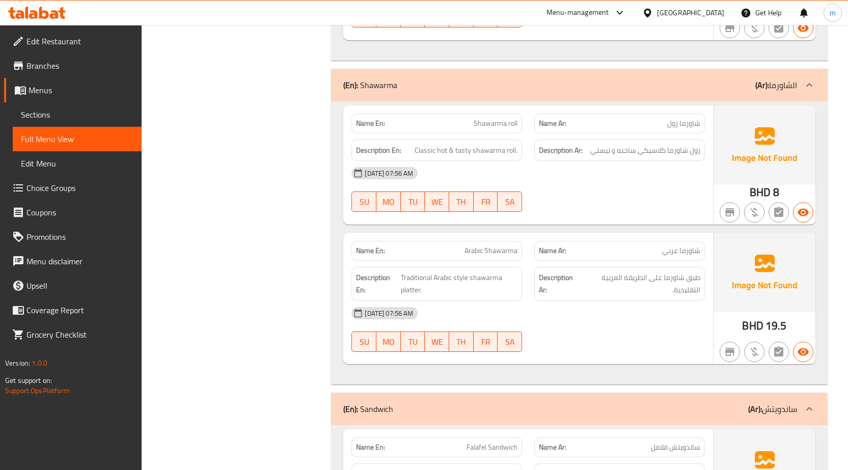
scroll to position [519, 0]
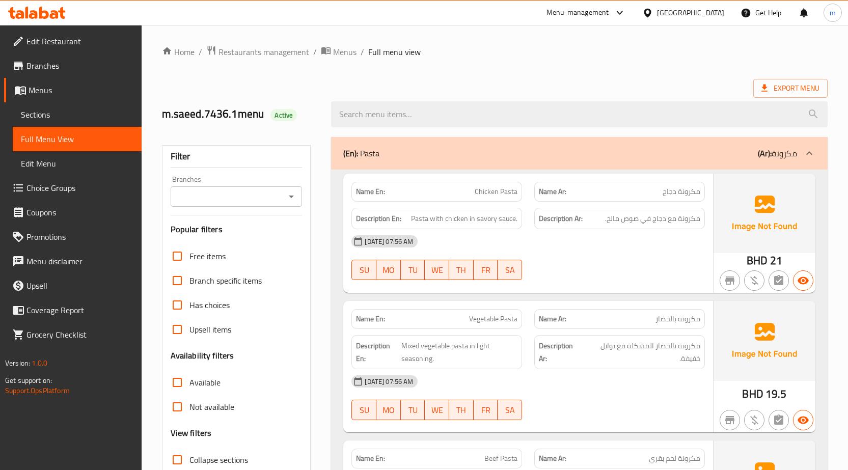
click at [39, 114] on span "Sections" at bounding box center [77, 114] width 113 height 12
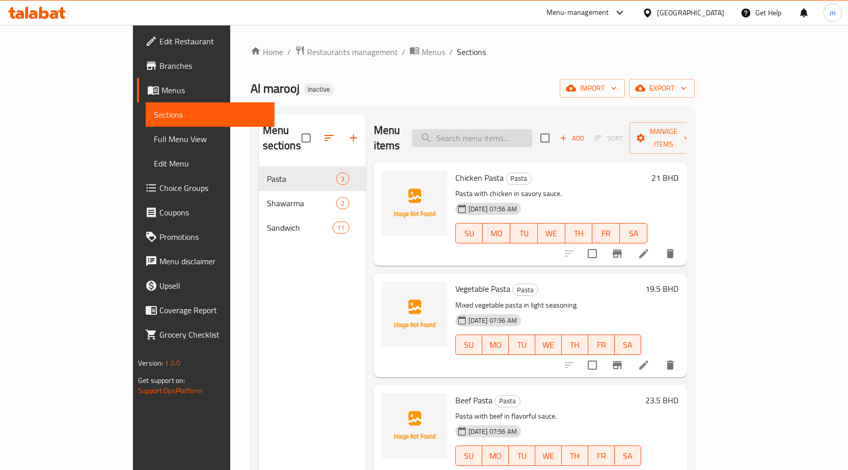
click at [515, 131] on input "search" at bounding box center [472, 138] width 120 height 18
paste input "Hotdog"
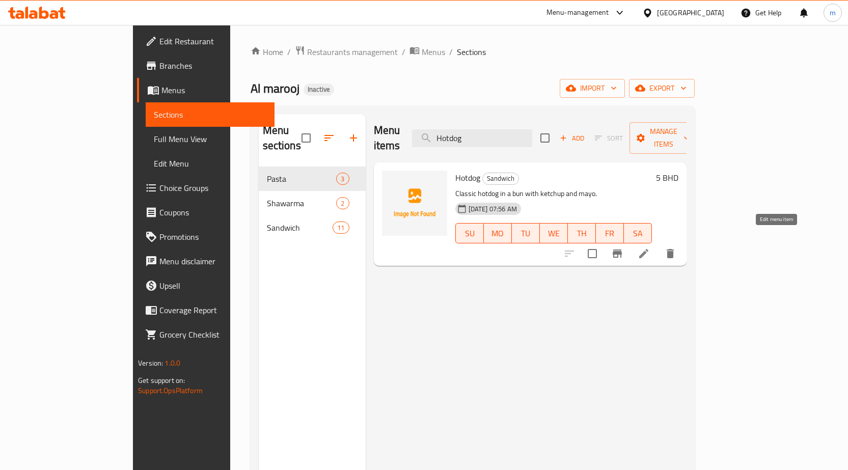
type input "Hotdog"
click at [648, 249] on icon at bounding box center [643, 253] width 9 height 9
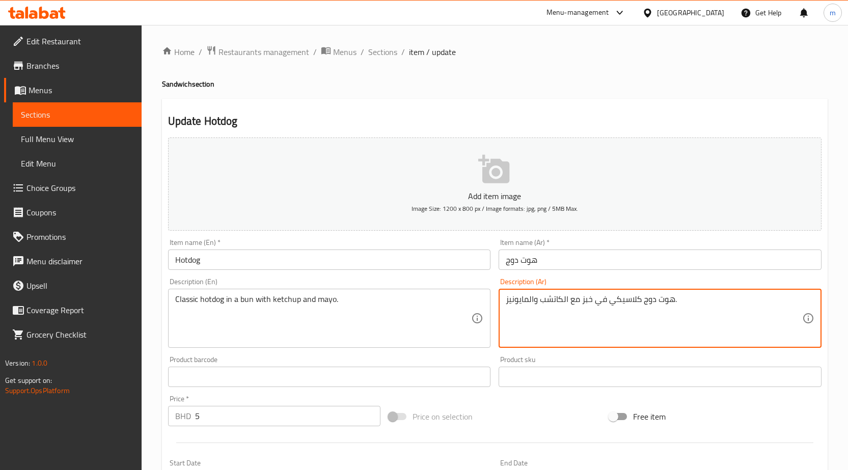
drag, startPoint x: 591, startPoint y: 299, endPoint x: 582, endPoint y: 299, distance: 8.7
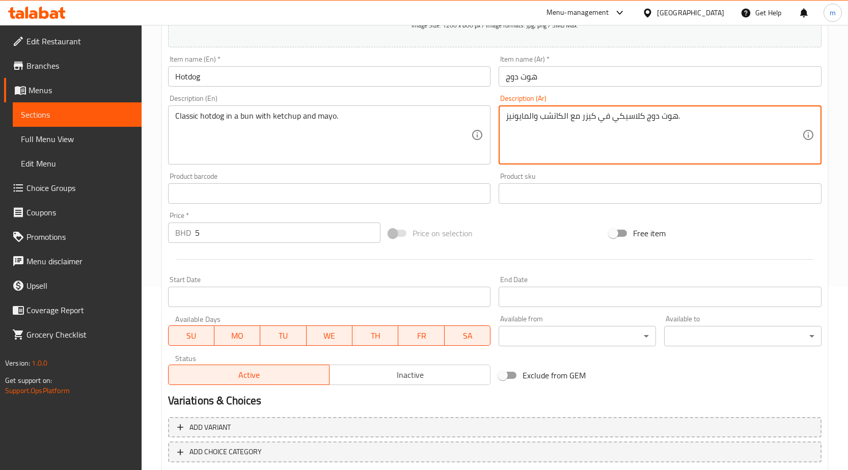
scroll to position [241, 0]
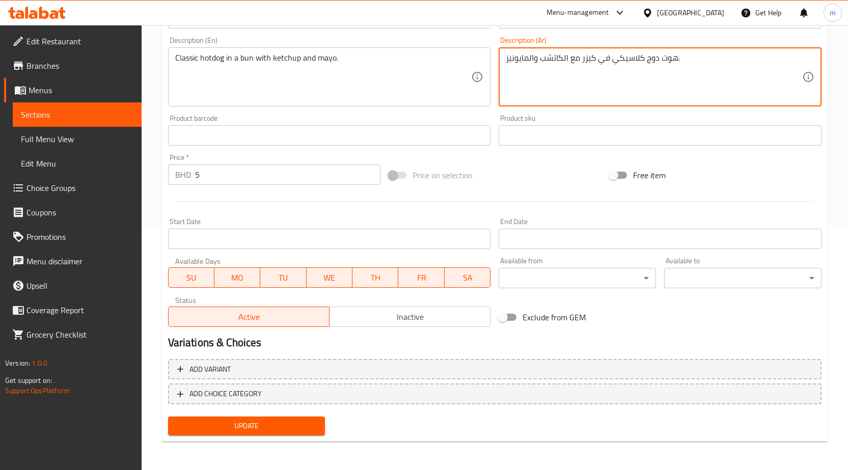
type textarea "هوت دوج كلاسيكي في كيزر مع الكاتشب والمايونيز."
click at [246, 429] on span "Update" at bounding box center [246, 425] width 141 height 13
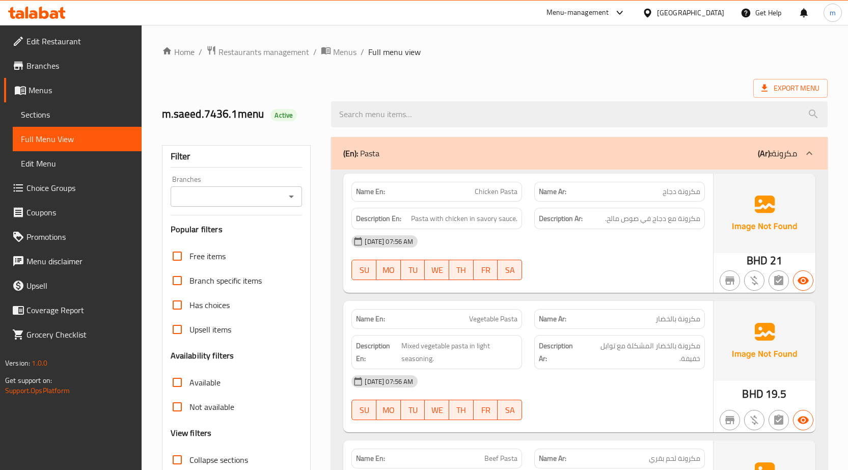
click at [59, 126] on link "Sections" at bounding box center [77, 114] width 129 height 24
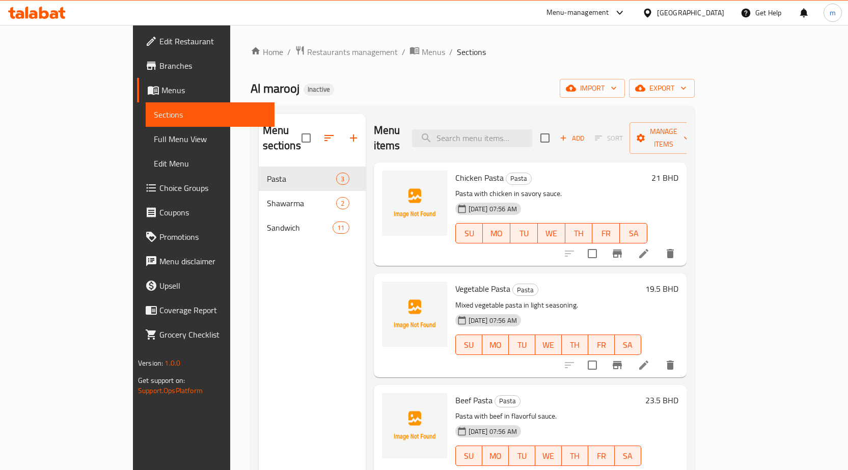
click at [154, 135] on span "Full Menu View" at bounding box center [210, 139] width 113 height 12
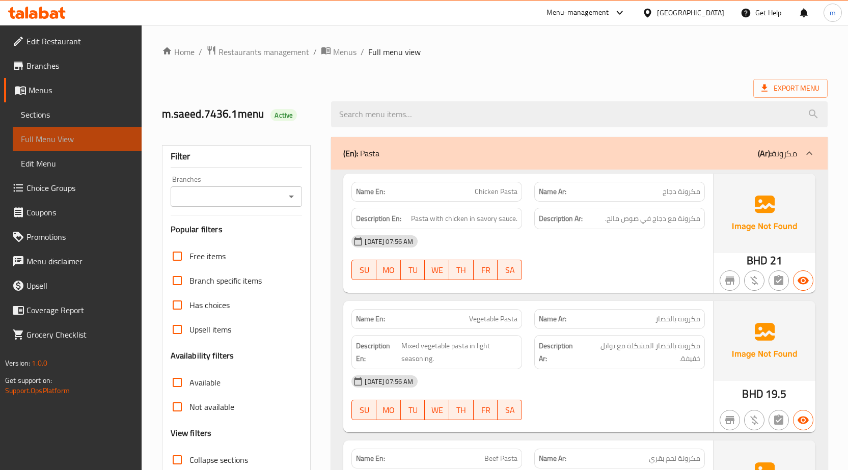
click at [59, 135] on span "Full Menu View" at bounding box center [77, 139] width 113 height 12
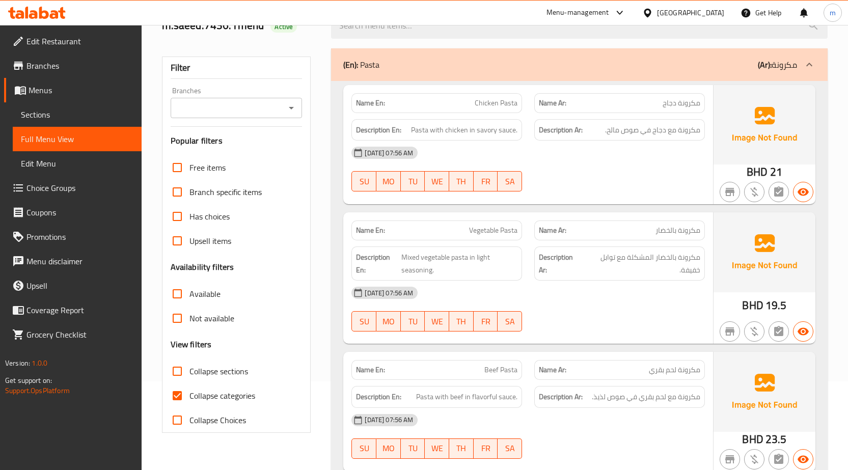
scroll to position [204, 0]
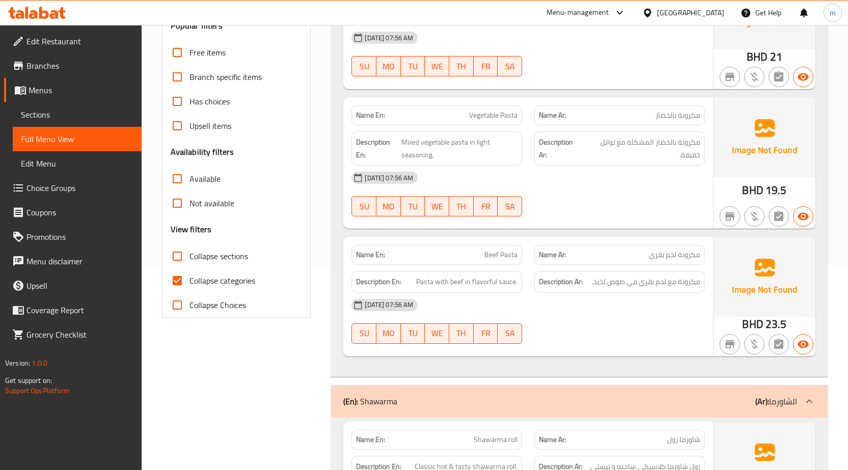
click at [176, 277] on input "Collapse categories" at bounding box center [177, 280] width 24 height 24
checkbox input "false"
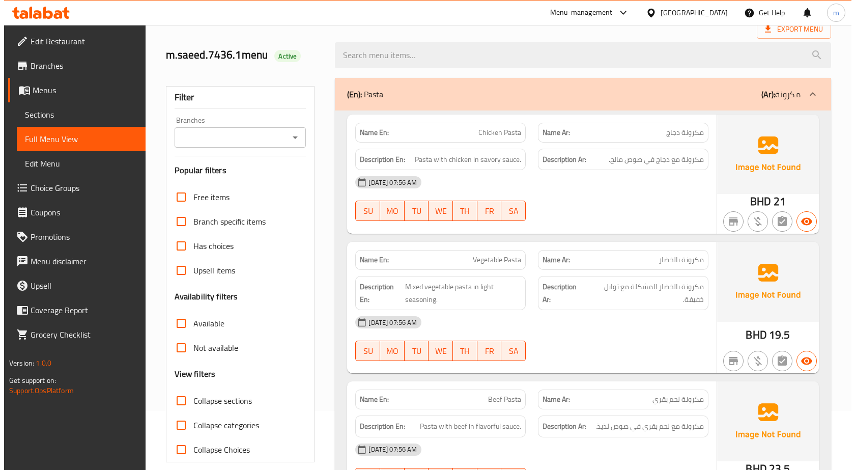
scroll to position [0, 0]
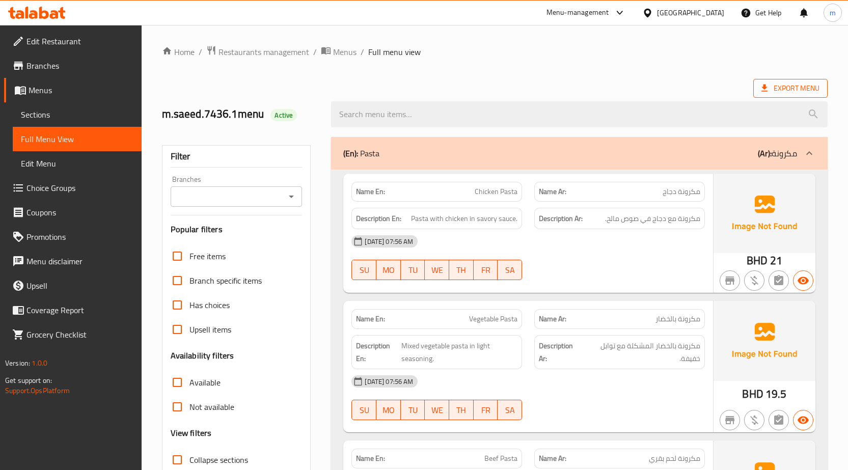
click at [764, 86] on icon at bounding box center [764, 88] width 6 height 7
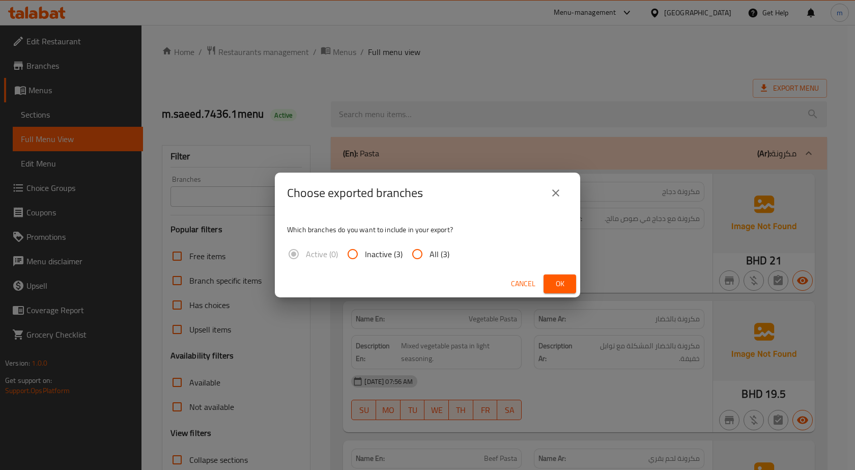
click at [428, 256] on input "All (3)" at bounding box center [417, 254] width 24 height 24
radio input "true"
click at [551, 281] on button "Ok" at bounding box center [560, 283] width 33 height 19
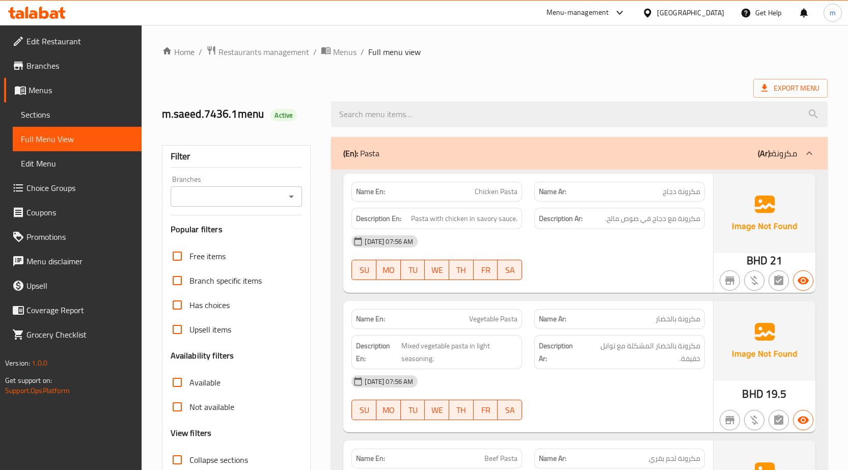
click at [477, 81] on div "Export Menu" at bounding box center [494, 88] width 665 height 19
click at [536, 47] on ol "Home / Restaurants management / Menus / Full menu view" at bounding box center [494, 51] width 665 height 13
click at [46, 67] on span "Branches" at bounding box center [79, 66] width 107 height 12
